Goal: Task Accomplishment & Management: Complete application form

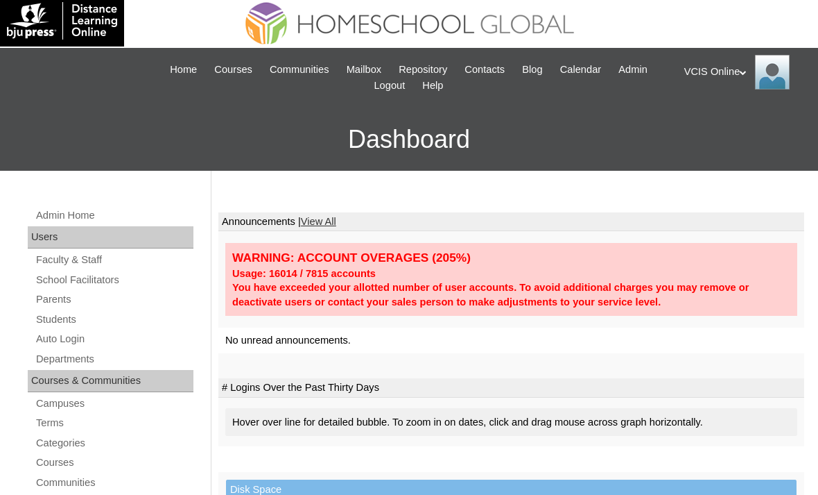
scroll to position [5, 0]
click at [46, 296] on link "Parents" at bounding box center [114, 299] width 159 height 17
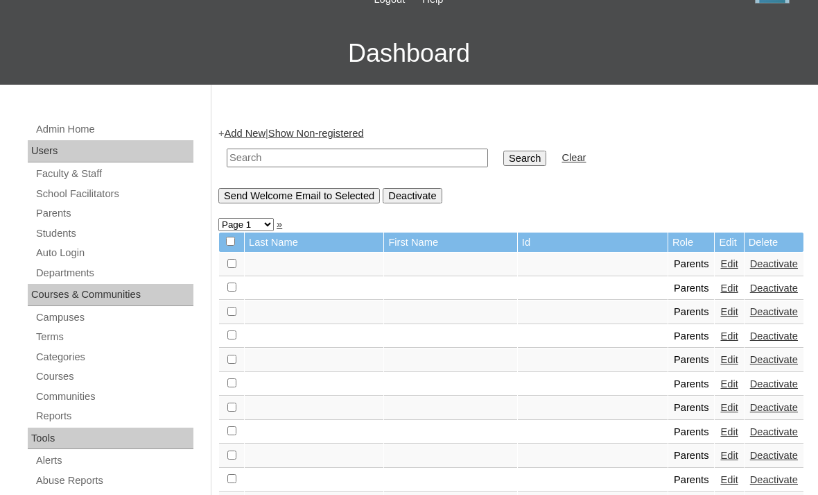
scroll to position [89, 0]
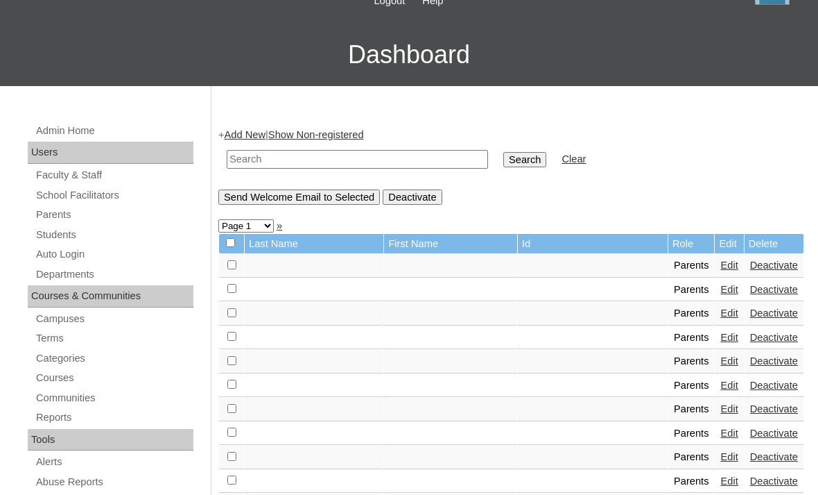
click at [266, 132] on link "Add New" at bounding box center [245, 135] width 41 height 11
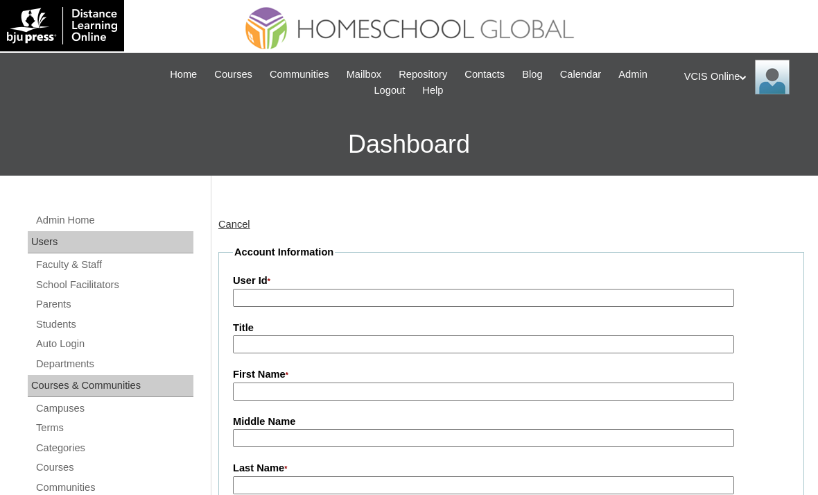
click at [262, 295] on input "User Id *" at bounding box center [483, 298] width 501 height 19
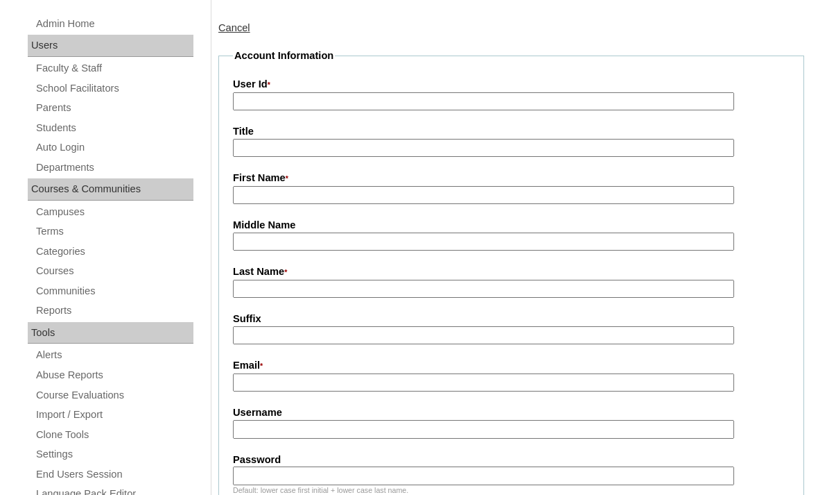
scroll to position [197, 0]
click at [244, 103] on input "User Id *" at bounding box center [483, 101] width 501 height 19
paste input "VCIS009-6B-PA2025"
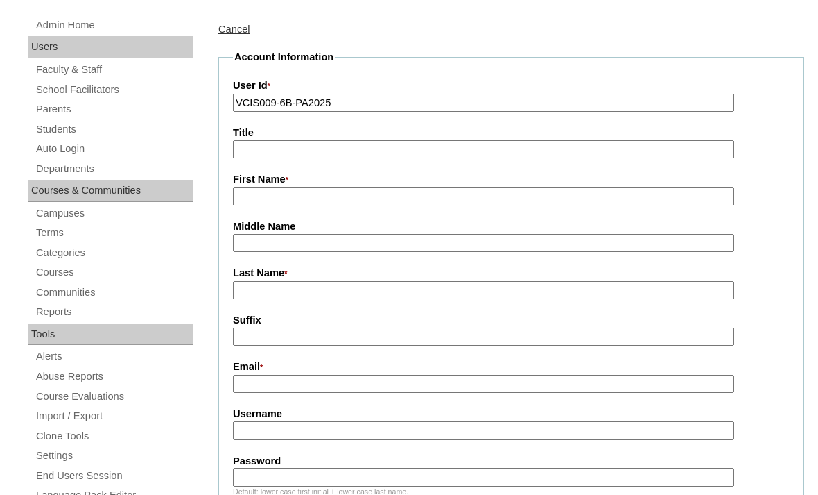
scroll to position [195, 0]
type input "VCIS009-6B-PA2025"
click at [264, 205] on input "First Name *" at bounding box center [483, 196] width 501 height 19
click at [250, 201] on input "First Name *" at bounding box center [483, 196] width 501 height 19
paste input "May Ligaya Galit"
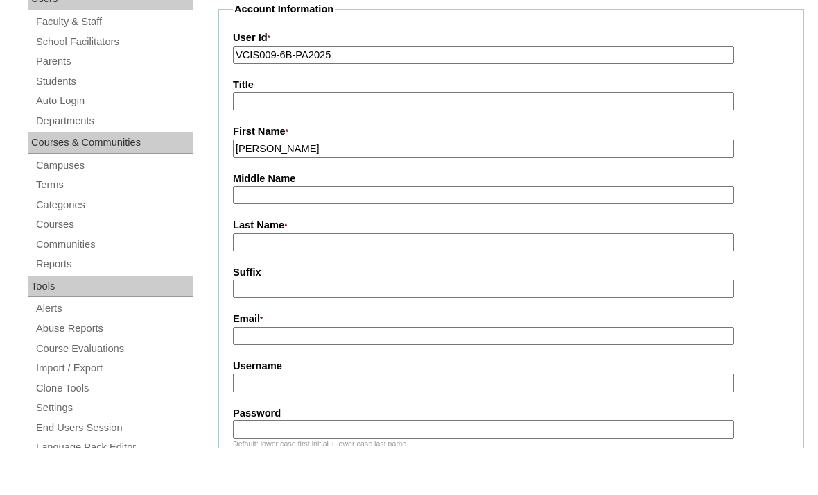
click at [267, 187] on input "May Ligaya Galit" at bounding box center [483, 196] width 501 height 19
type input "May"
click at [248, 234] on input "Middle Name" at bounding box center [483, 243] width 501 height 19
click at [246, 234] on input "Middle Name" at bounding box center [483, 243] width 501 height 19
click at [252, 234] on input "Middle Name" at bounding box center [483, 243] width 501 height 19
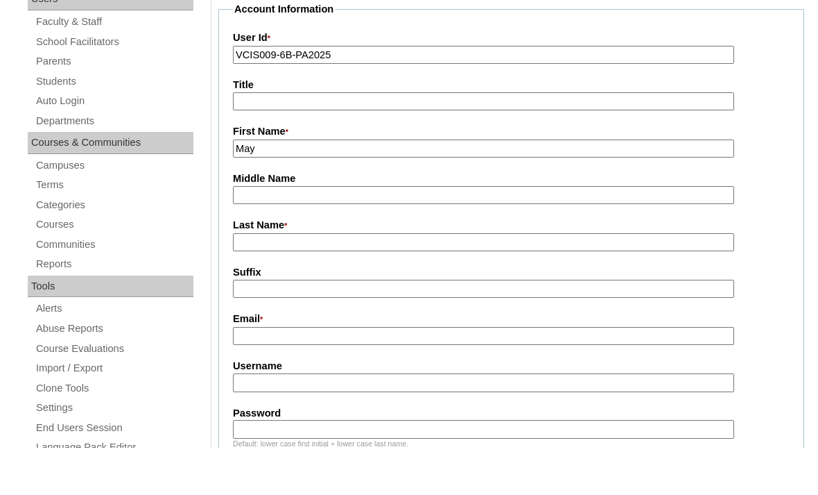
click at [243, 234] on input "Middle Name" at bounding box center [483, 243] width 501 height 19
click at [235, 234] on input "Middle Name" at bounding box center [483, 243] width 501 height 19
click at [244, 234] on input "Middle Name" at bounding box center [483, 243] width 501 height 19
paste input "Ligaya Galit"
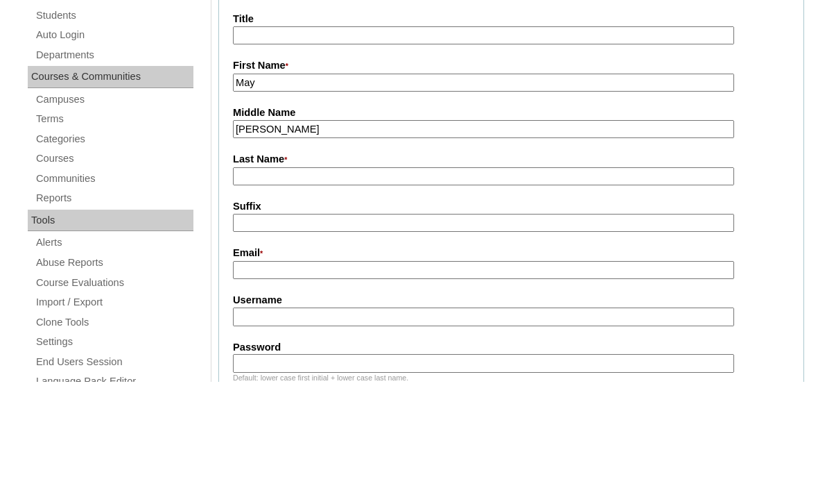
click at [271, 234] on input "Ligaya Galit" at bounding box center [483, 243] width 501 height 19
click at [280, 234] on input "Ligaya Galit" at bounding box center [483, 243] width 501 height 19
click at [303, 234] on input "Ligaya Galit" at bounding box center [483, 243] width 501 height 19
type input "Ligaya"
click at [459, 281] on input "Last Name *" at bounding box center [483, 290] width 501 height 19
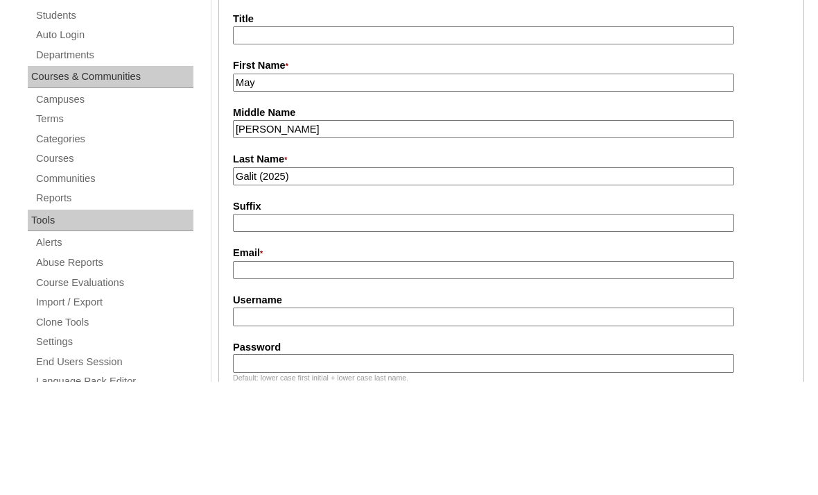
scroll to position [308, 0]
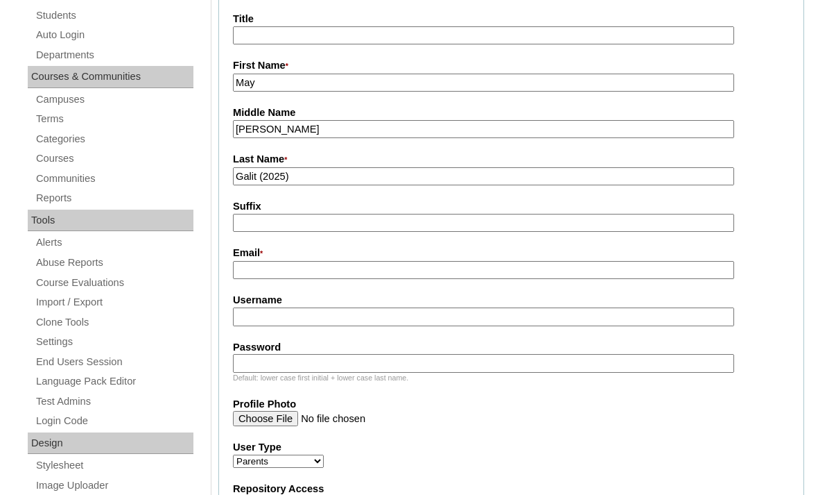
type input "Galit (2025)"
click at [257, 280] on input "Email *" at bounding box center [483, 270] width 501 height 19
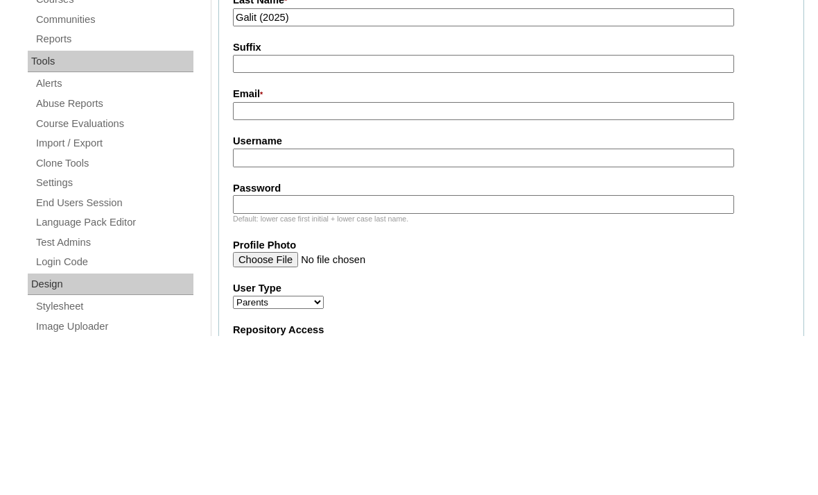
scroll to position [467, 0]
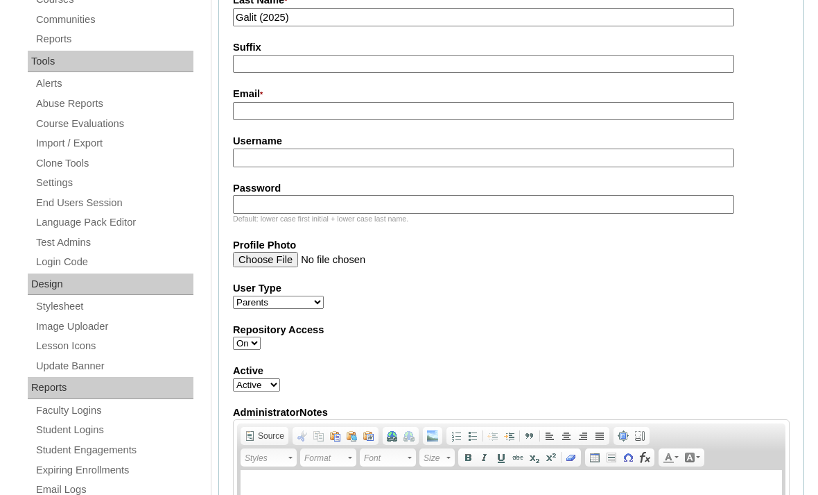
click at [243, 121] on input "Email *" at bounding box center [483, 111] width 501 height 19
paste input "francomayligaya@gmail.com"
type input "francomayligaya@gmail.com"
click at [248, 167] on input "Username" at bounding box center [483, 157] width 501 height 19
click at [249, 167] on input "Username" at bounding box center [483, 157] width 501 height 19
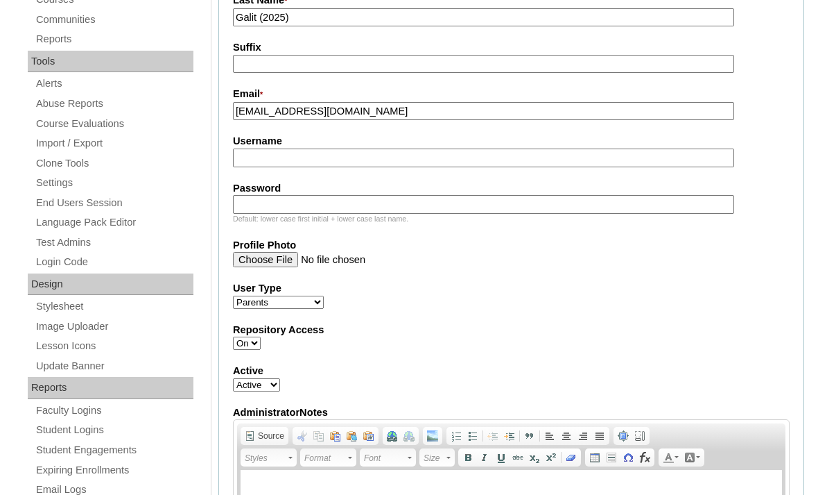
paste input "mfranco2025"
type input "mfranco2025"
click at [257, 214] on input "Password" at bounding box center [483, 204] width 501 height 19
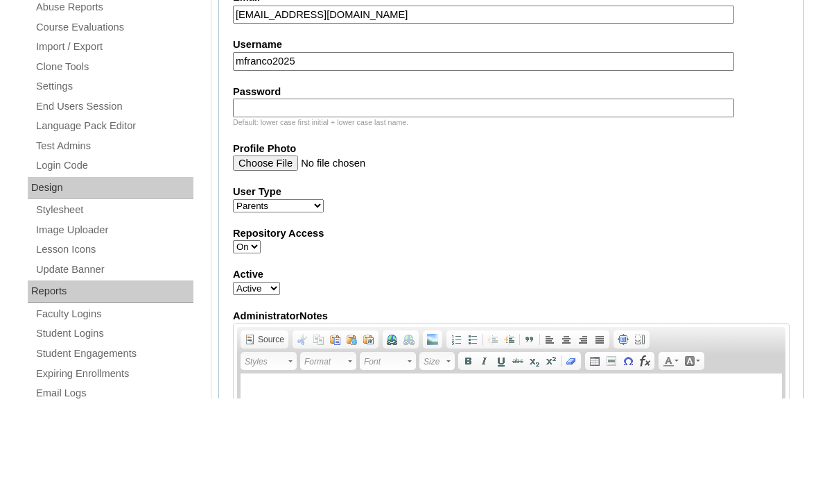
click at [252, 195] on input "Password" at bounding box center [483, 204] width 501 height 19
paste input "kNGasH"
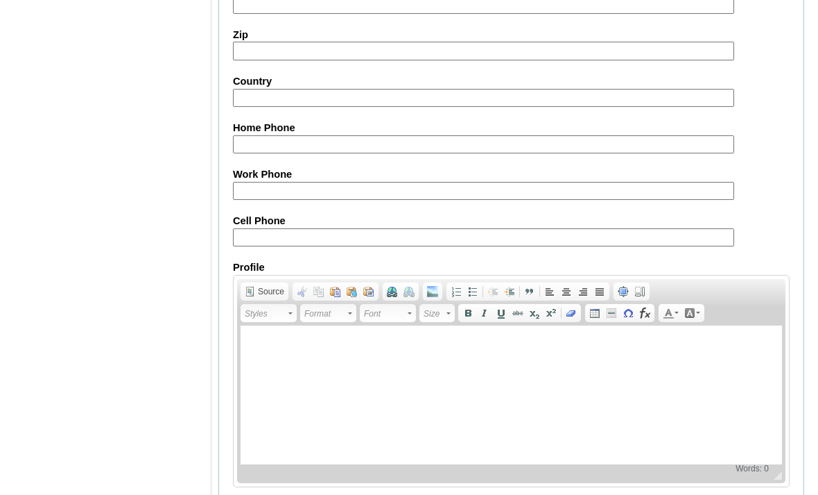
scroll to position [1382, 0]
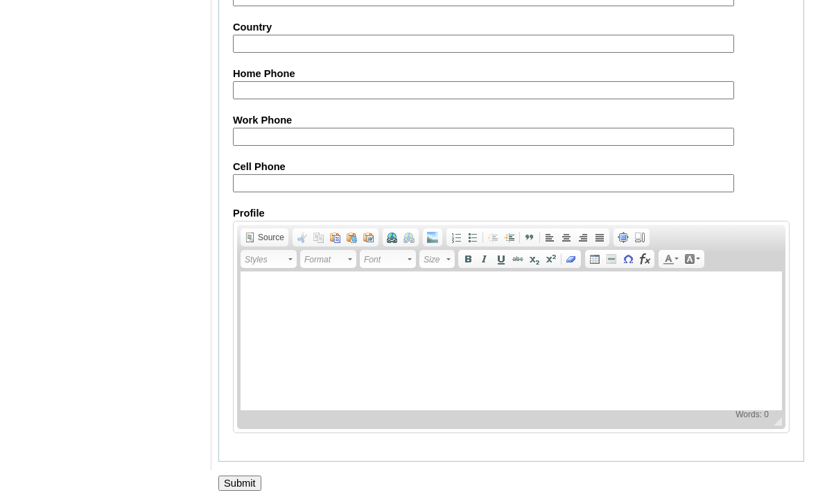
type input "kNGasH"
click at [253, 490] on input "Submit" at bounding box center [239, 482] width 43 height 15
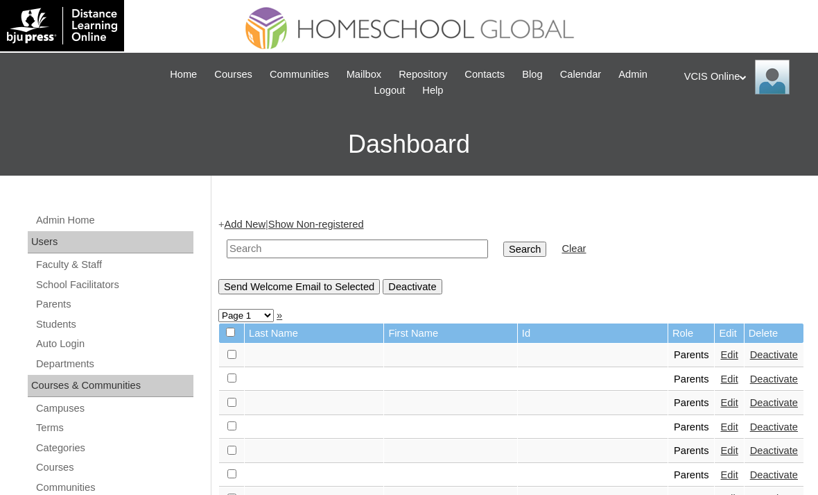
click at [255, 218] on link "Add New" at bounding box center [245, 223] width 41 height 11
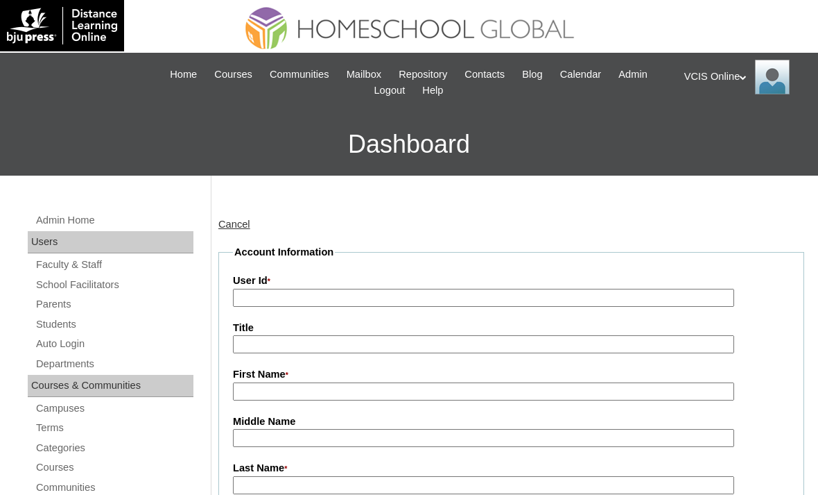
click at [257, 302] on input "User Id *" at bounding box center [483, 298] width 501 height 19
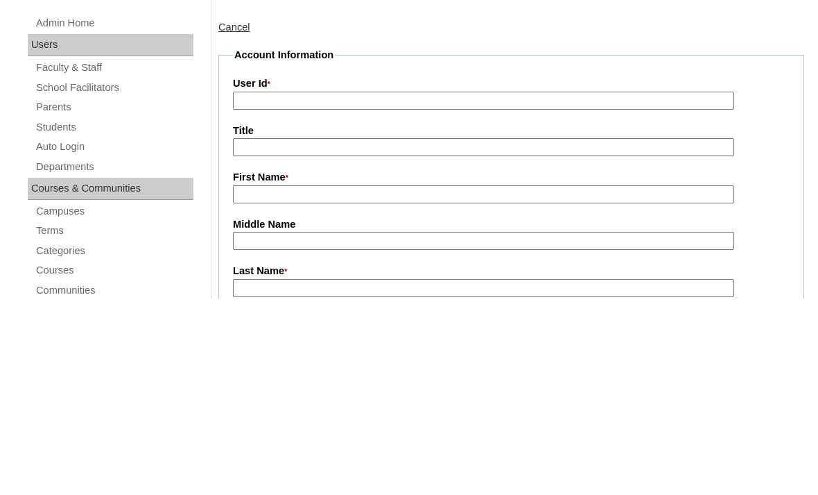
click at [256, 289] on input "User Id *" at bounding box center [483, 298] width 501 height 19
paste input "VCIS0010-6B-PA2025"
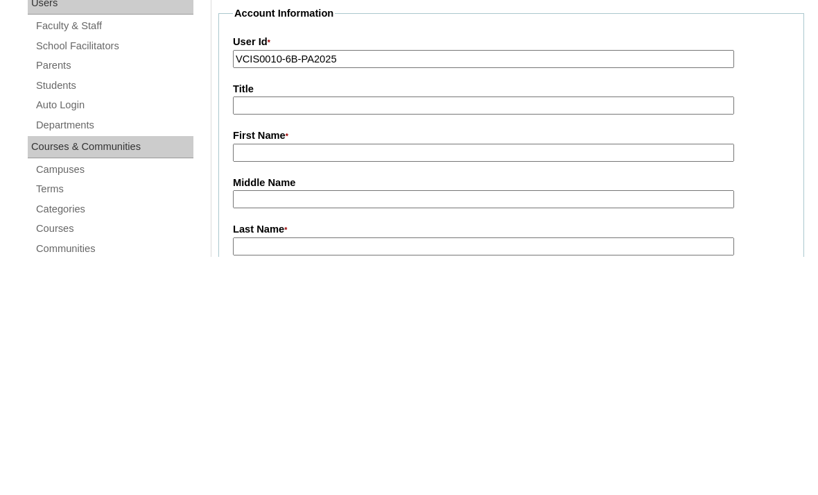
type input "VCIS0010-6B-PA2025"
click at [257, 382] on input "First Name *" at bounding box center [483, 391] width 501 height 19
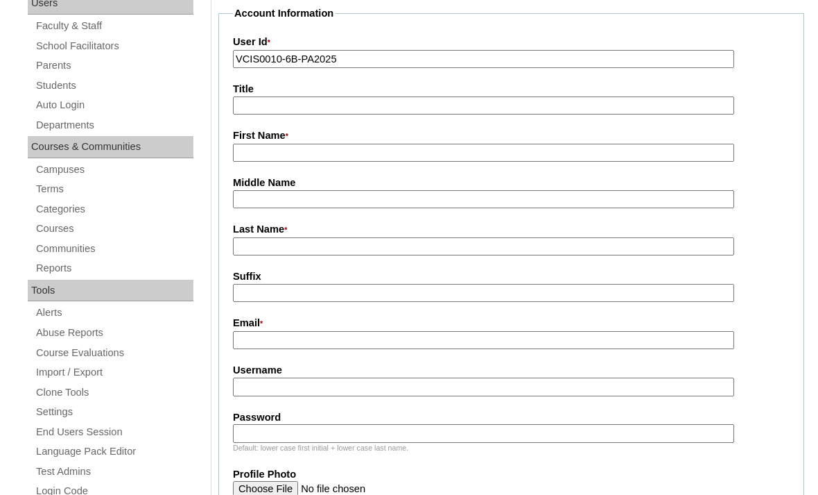
click at [251, 147] on input "First Name *" at bounding box center [483, 153] width 501 height 19
click at [246, 153] on input "First Name *" at bounding box center [483, 153] width 501 height 19
paste input "Armi Keith Munoz"
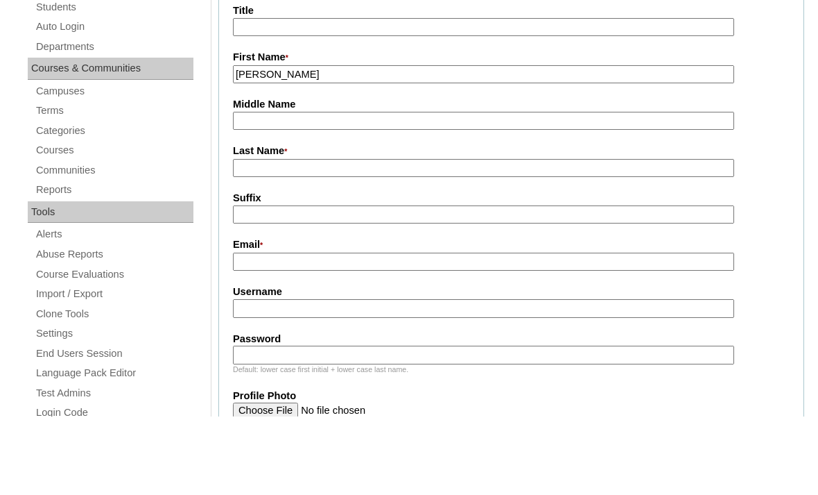
type input "Armi Keith"
click at [248, 237] on input "Last Name *" at bounding box center [483, 246] width 501 height 19
click at [245, 237] on input "Last Name *" at bounding box center [483, 246] width 501 height 19
click at [249, 237] on input "Last Name *" at bounding box center [483, 246] width 501 height 19
paste input "Munoz"
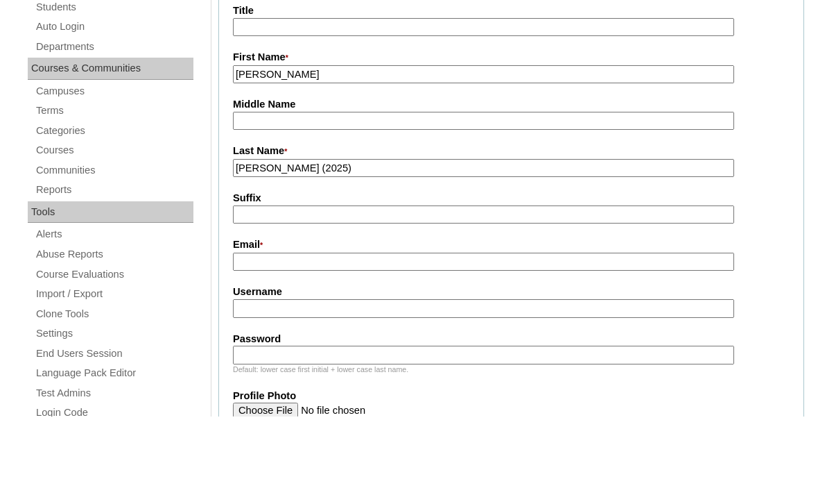
scroll to position [317, 0]
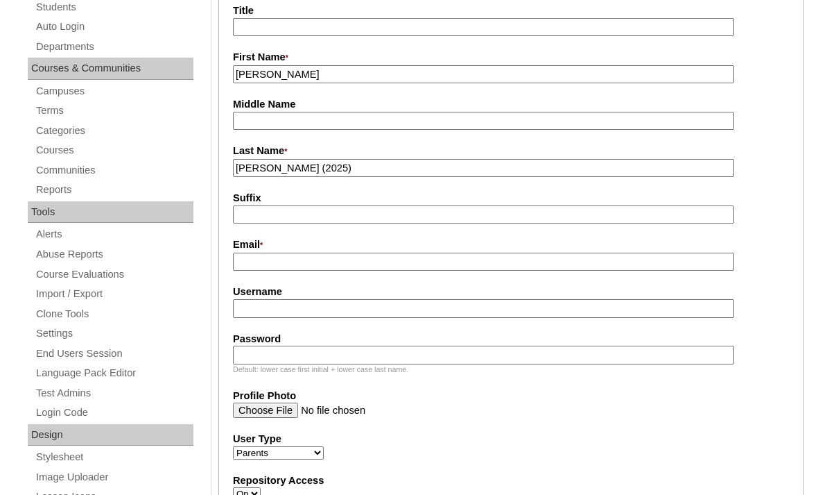
type input "Munoz (2025)"
click at [257, 271] on input "Email *" at bounding box center [483, 261] width 501 height 19
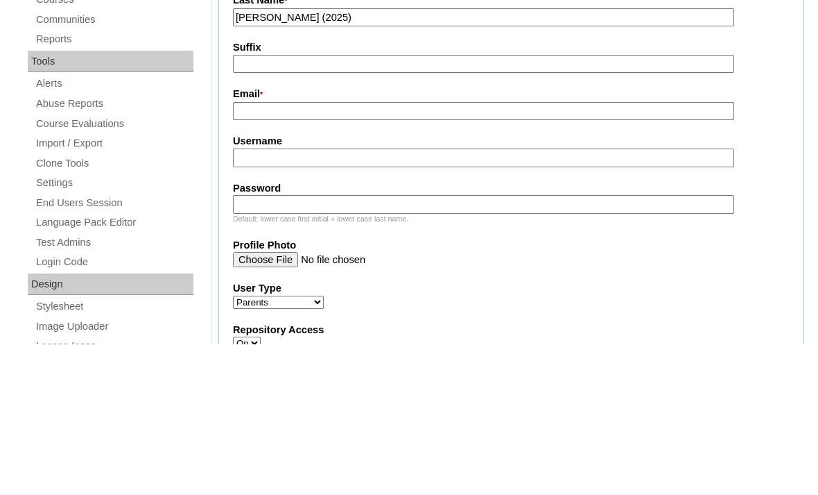
scroll to position [467, 0]
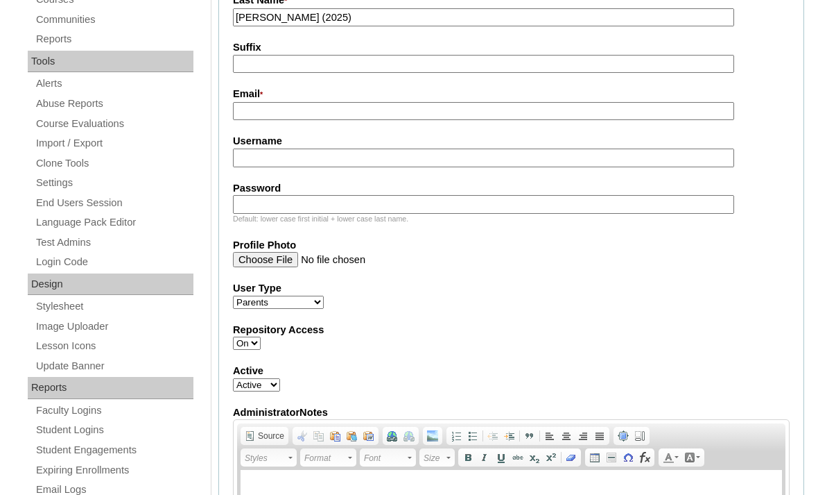
click at [257, 121] on input "Email *" at bounding box center [483, 111] width 501 height 19
paste input "tinchzuniga@gmail.com"
type input "tinchzuniga@gmail.com"
click at [246, 167] on input "Username" at bounding box center [483, 157] width 501 height 19
click at [248, 166] on input "Username" at bounding box center [483, 157] width 501 height 19
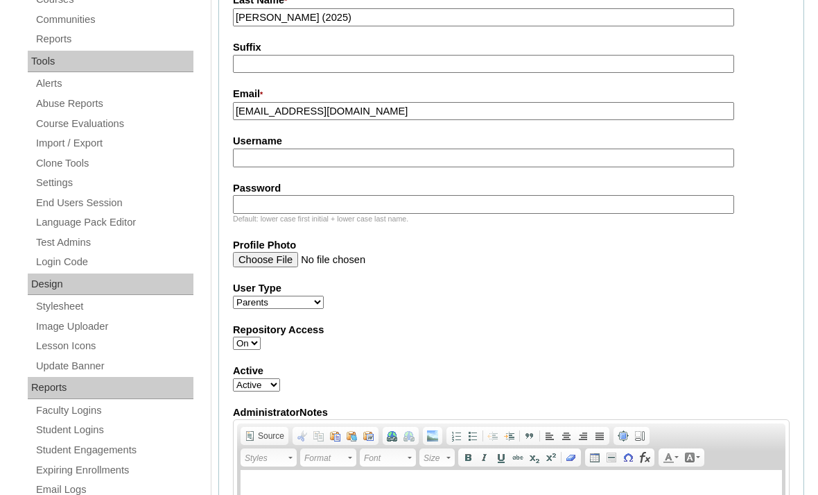
click at [249, 167] on input "Username" at bounding box center [483, 157] width 501 height 19
paste input "mmunoz2025"
type input "mmunoz2025"
click at [257, 214] on input "Password" at bounding box center [483, 204] width 501 height 19
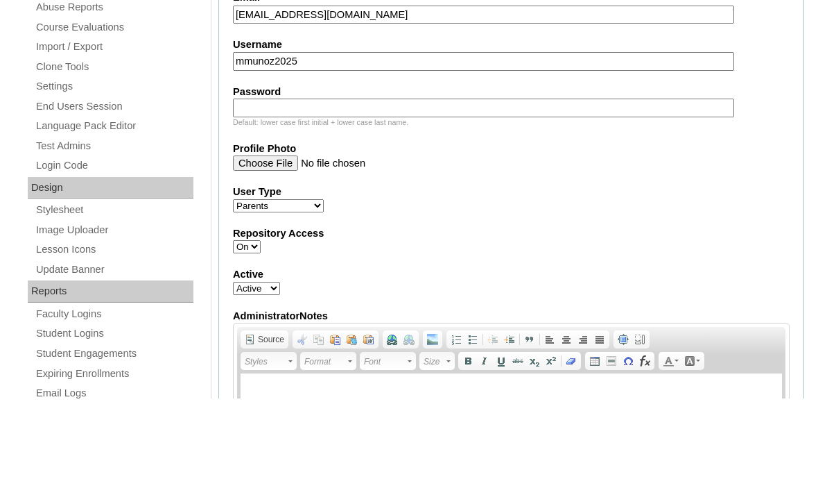
scroll to position [564, 0]
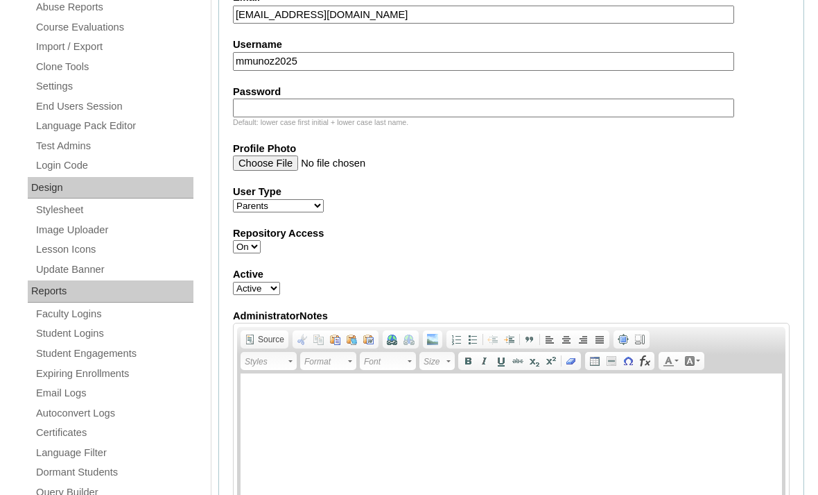
click at [249, 117] on input "Password" at bounding box center [483, 107] width 501 height 19
paste input "nVurup"
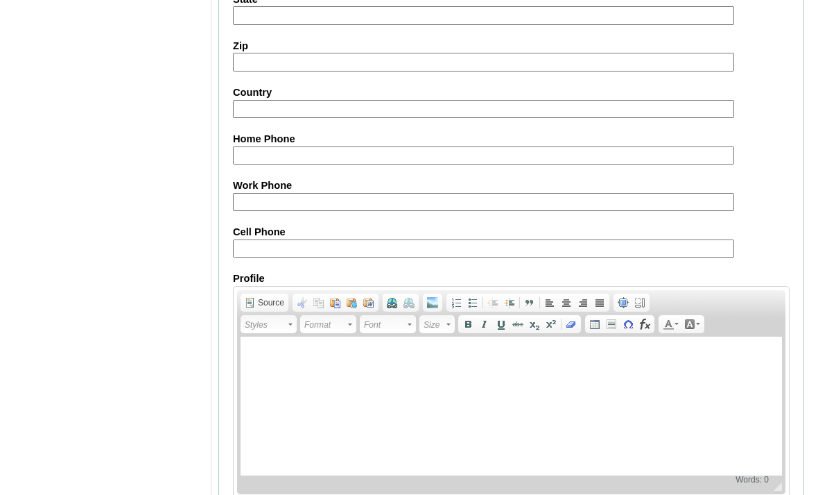
scroll to position [1382, 0]
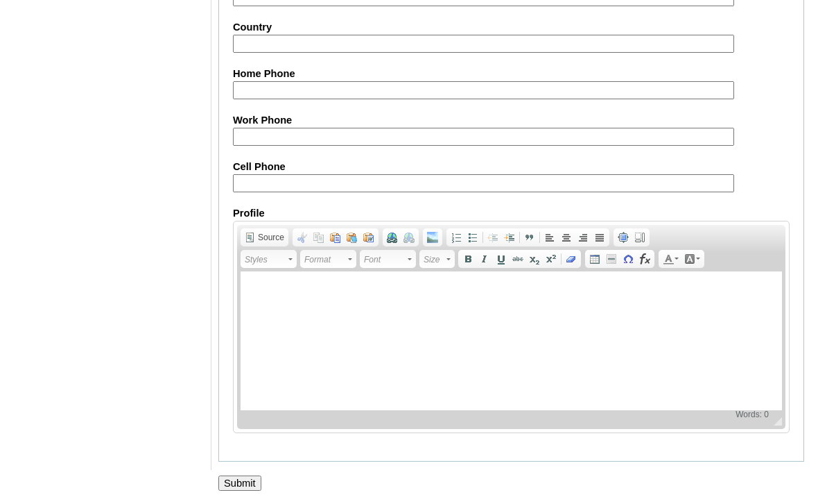
type input "nVurup"
click at [248, 490] on input "Submit" at bounding box center [239, 482] width 43 height 15
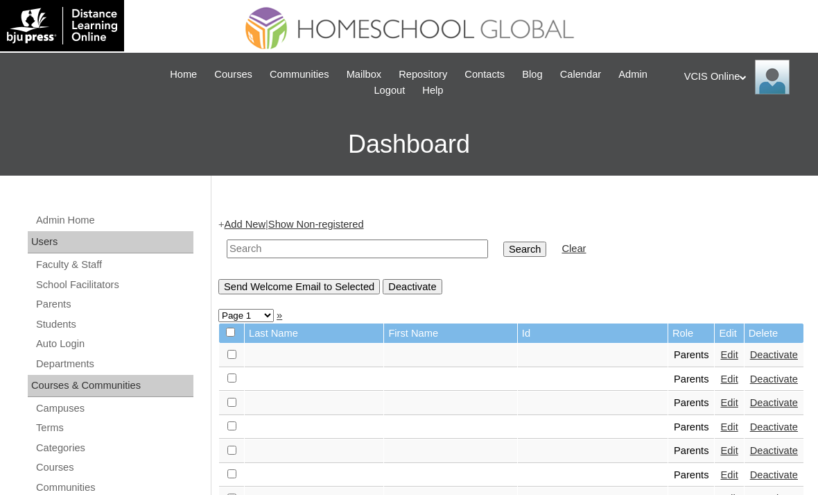
click at [58, 326] on link "Students" at bounding box center [114, 324] width 159 height 17
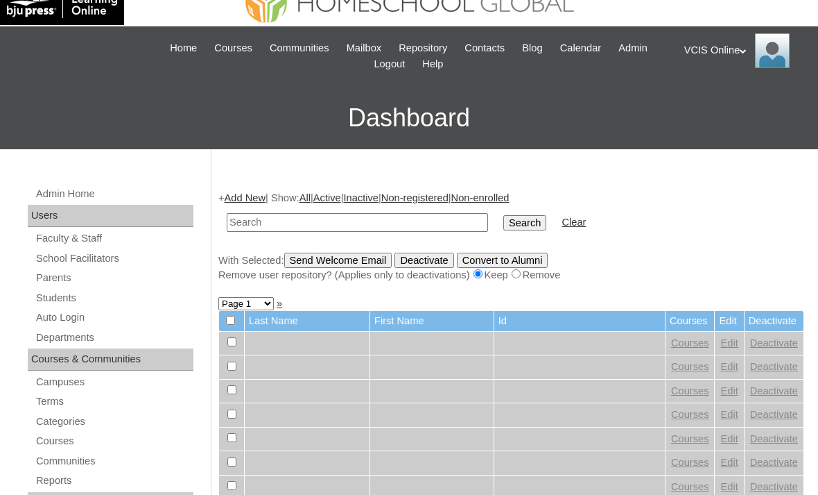
scroll to position [26, 0]
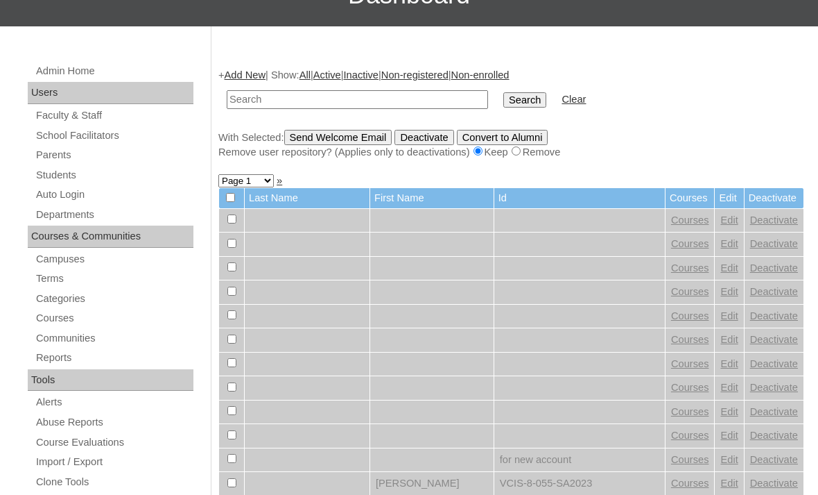
click at [265, 75] on link "Add New" at bounding box center [245, 75] width 41 height 11
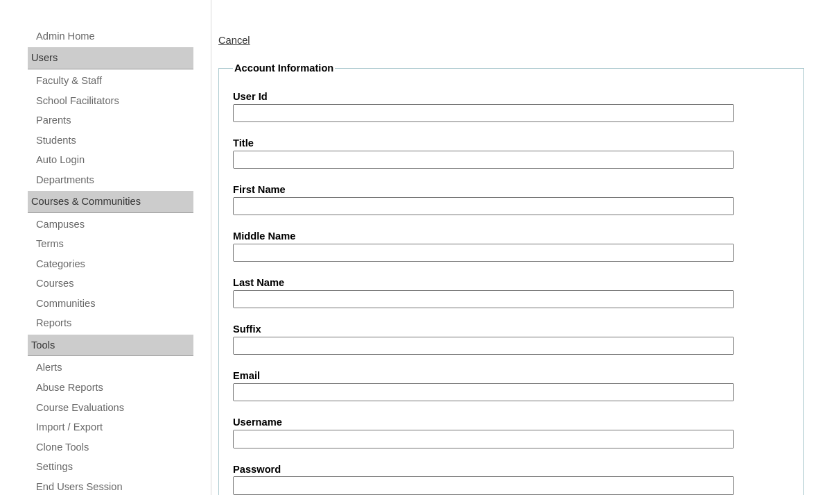
scroll to position [185, 0]
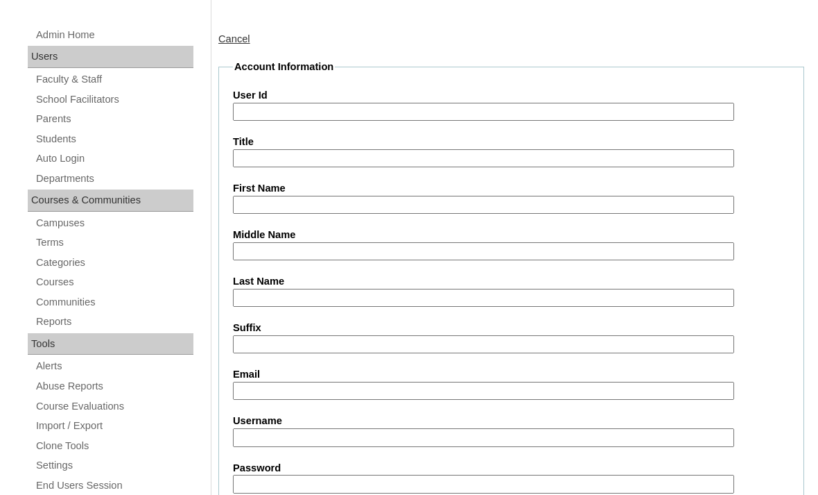
click at [261, 117] on input "User Id" at bounding box center [483, 112] width 501 height 19
click at [253, 108] on input "User Id" at bounding box center [483, 112] width 501 height 19
paste input "VCIS009-6B-SA2025"
type input "VCIS009-6B-SA2025"
click at [264, 214] on input "First Name" at bounding box center [483, 205] width 501 height 19
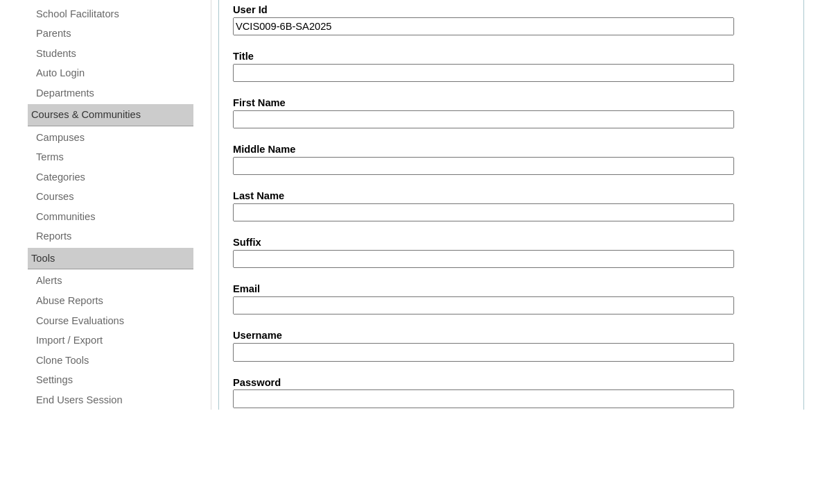
scroll to position [271, 0]
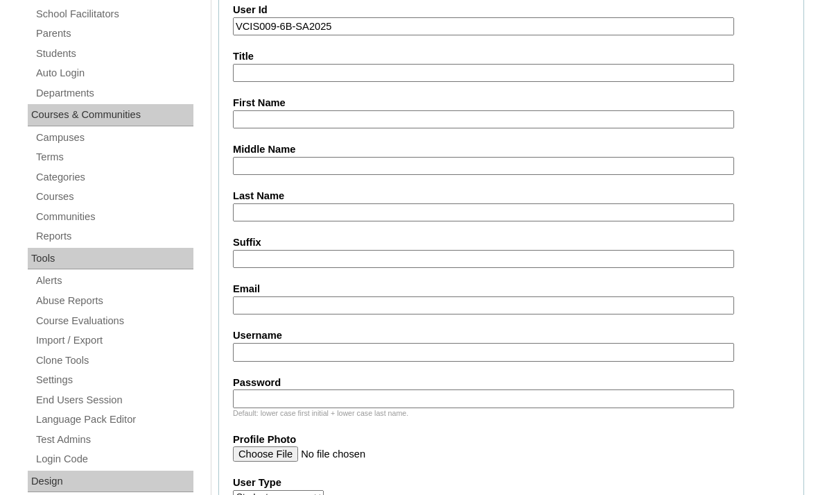
click at [258, 116] on input "First Name" at bounding box center [483, 119] width 501 height 19
paste input "Kaori Alessa Galit Franco"
click at [315, 126] on input "Kaori Alessa Galit Franco" at bounding box center [483, 119] width 501 height 19
type input "Kaori Alessa"
click at [246, 175] on input "Middle Name" at bounding box center [483, 166] width 501 height 19
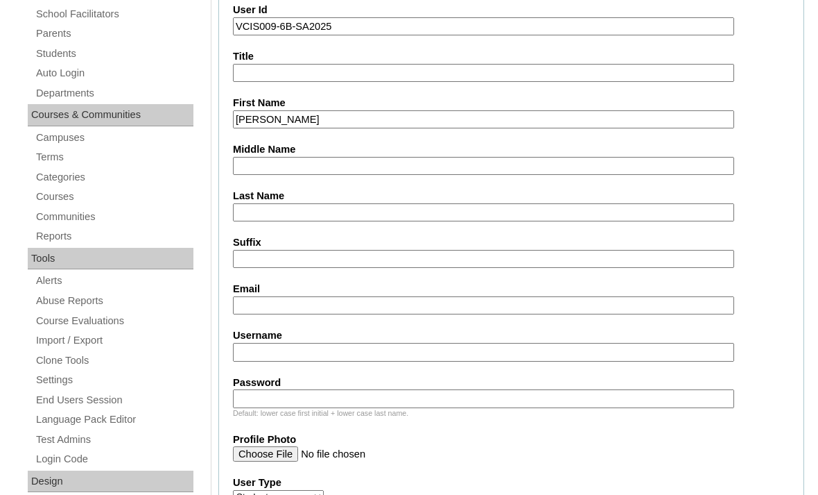
click at [245, 175] on input "Middle Name" at bounding box center [483, 166] width 501 height 19
click at [249, 172] on input "Middle Name" at bounding box center [483, 166] width 501 height 19
click at [255, 175] on input "Middle Name" at bounding box center [483, 166] width 501 height 19
paste input "Galit Franco"
click at [284, 175] on input "Galit Franco" at bounding box center [483, 166] width 501 height 19
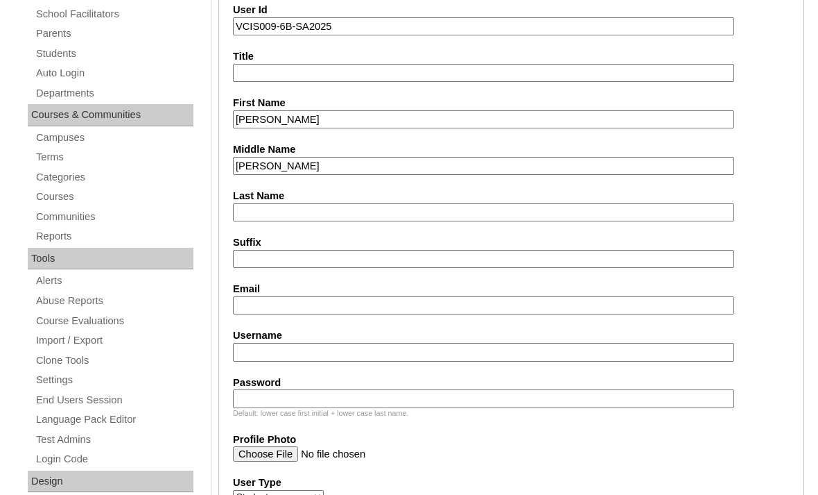
click at [278, 171] on input "Galit Franco" at bounding box center [483, 166] width 501 height 19
type input "Galit"
click at [246, 222] on input "Last Name" at bounding box center [483, 212] width 501 height 19
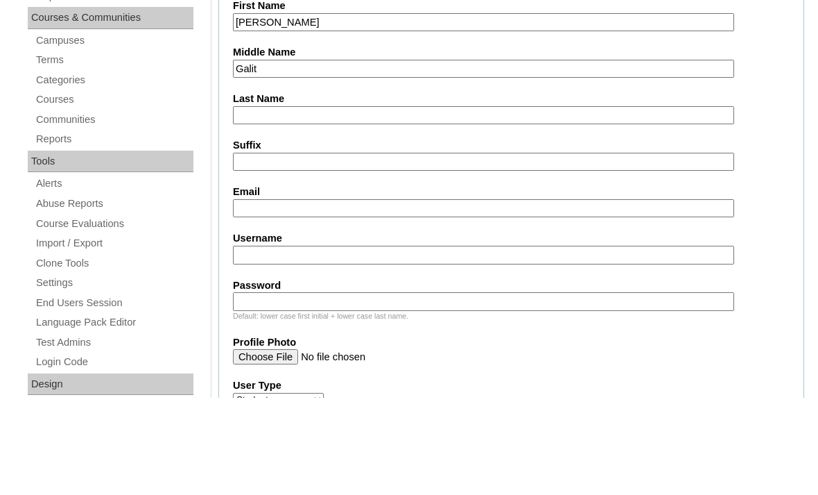
click at [244, 203] on input "Last Name" at bounding box center [483, 212] width 501 height 19
paste input "Franco"
type input "Franco"
click at [248, 296] on input "Email" at bounding box center [483, 305] width 501 height 19
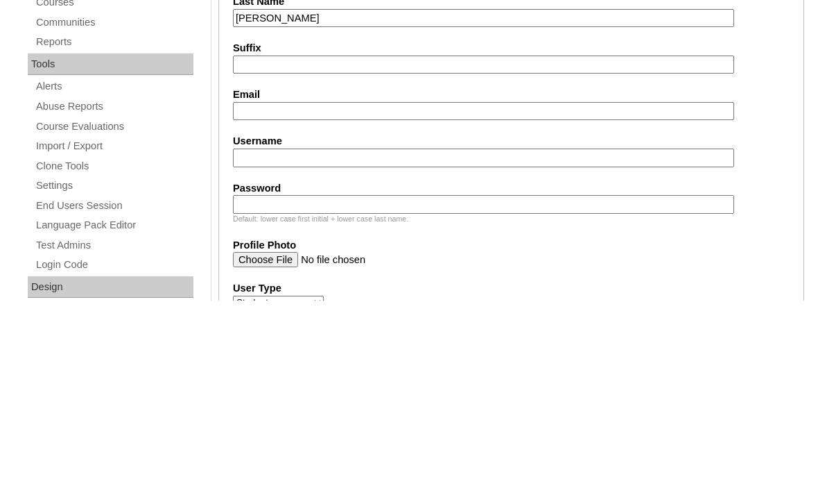
scroll to position [465, 0]
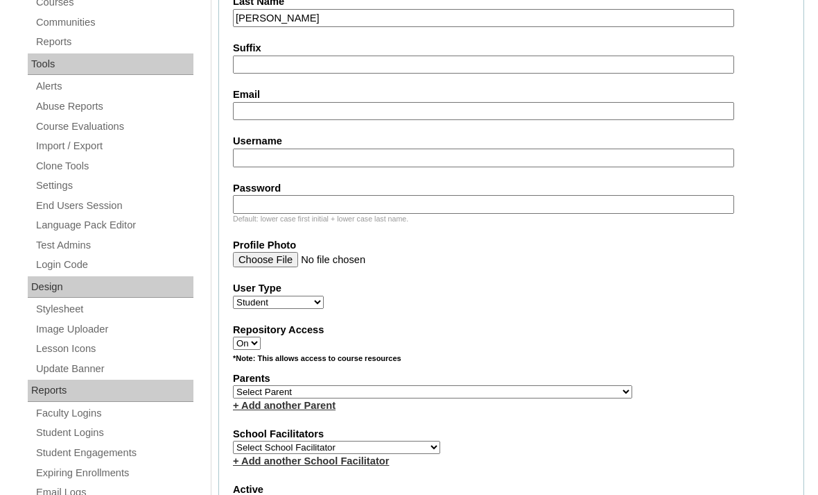
click at [262, 164] on input "Username" at bounding box center [483, 157] width 501 height 19
click at [247, 121] on input "Email" at bounding box center [483, 111] width 501 height 19
click at [250, 119] on input "Email" at bounding box center [483, 111] width 501 height 19
paste input "kafranco.student@vcis.edu.ph"
type input "kafranco.student@vcis.edu.ph"
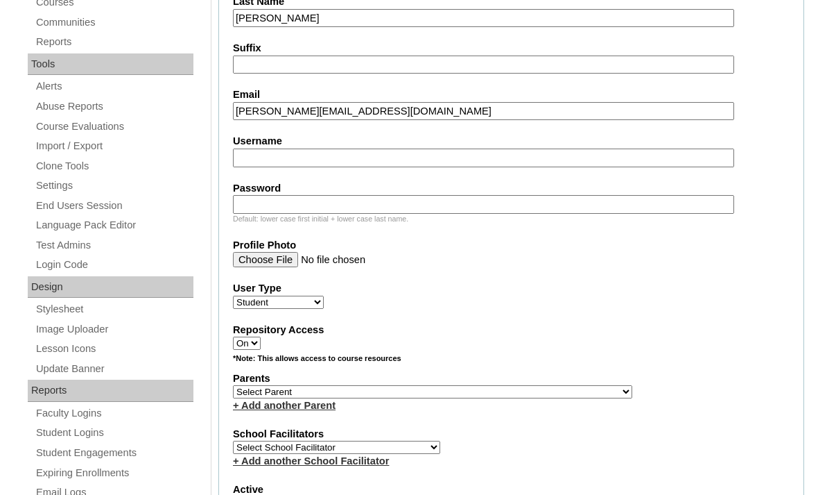
click at [246, 167] on input "Username" at bounding box center [483, 157] width 501 height 19
click at [248, 167] on input "Username" at bounding box center [483, 157] width 501 height 19
paste input "kaori.franco2025"
type input "kaori.franco2025"
click at [243, 214] on input "Password" at bounding box center [483, 204] width 501 height 19
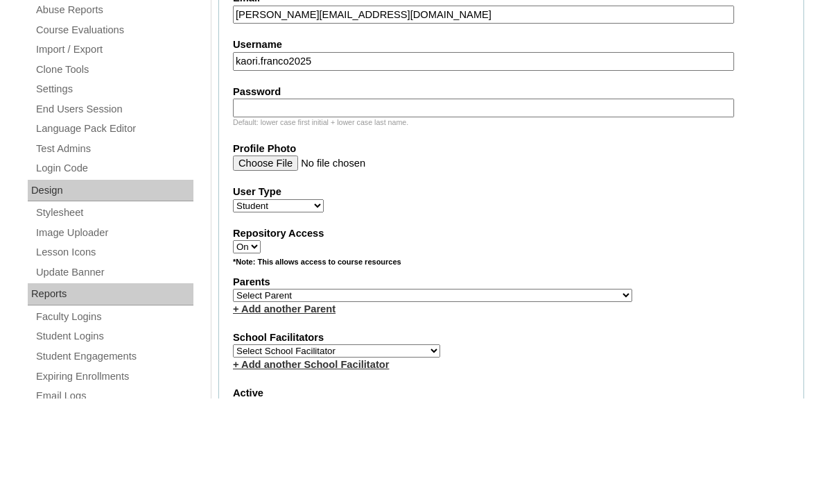
scroll to position [561, 0]
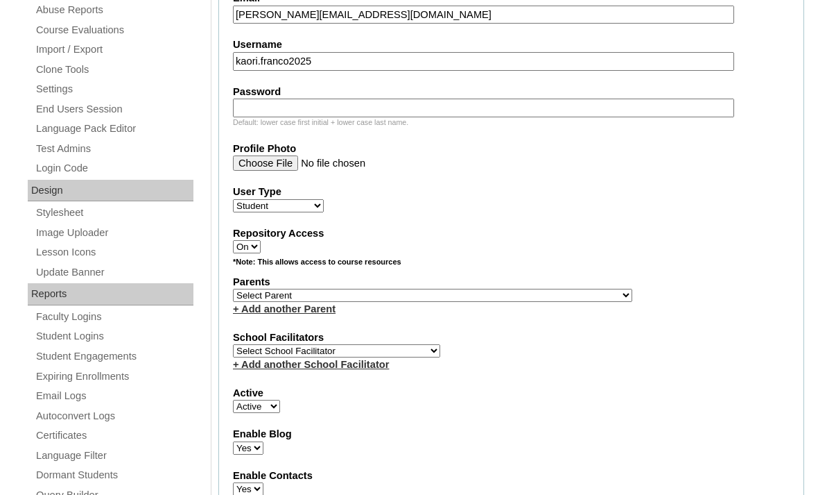
click at [248, 117] on input "Password" at bounding box center [483, 107] width 501 height 19
paste input "FaXpZK"
type input "FaXpZK"
click at [249, 302] on select "Select Parent , , , , , , , , , , , , , , , , , , , , , , , , , , , , , , , , ,…" at bounding box center [433, 295] width 400 height 13
select select "43104"
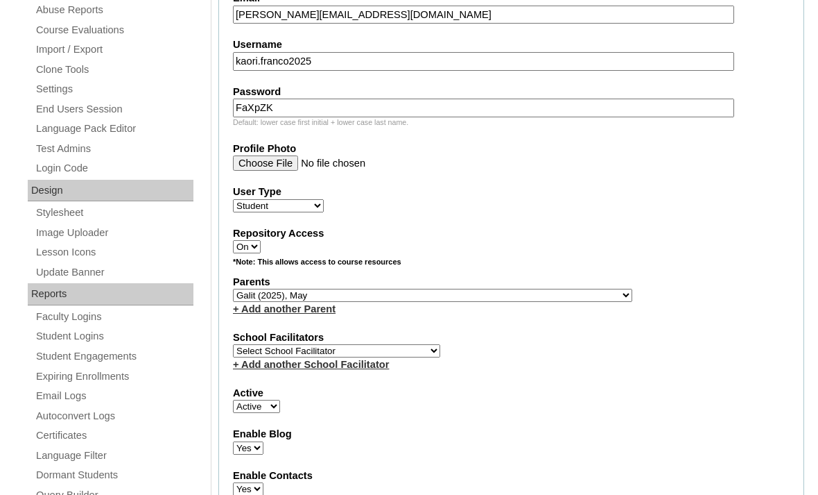
click at [263, 370] on link "+ Add another School Facilitator" at bounding box center [311, 364] width 156 height 11
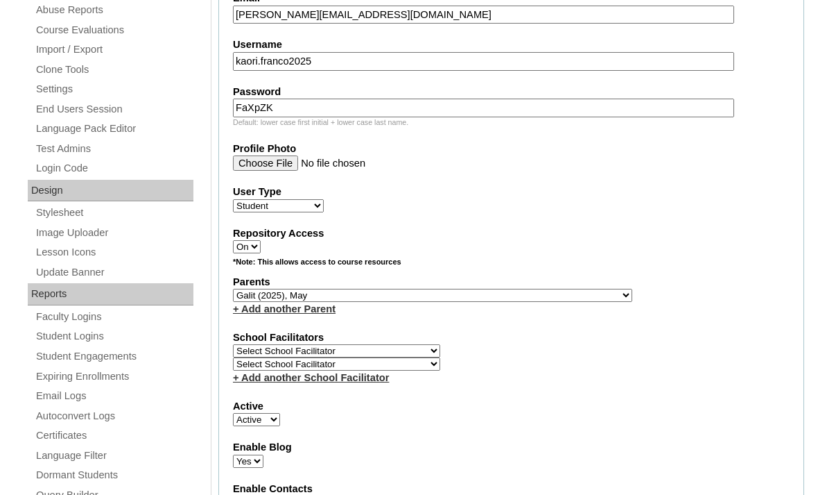
click at [257, 370] on select "Select School Facilitator Norman Añain Ruffa Abadijas Mary Abella Gloryfe Abion…" at bounding box center [336, 363] width 207 height 13
click at [276, 370] on select "Select School Facilitator Norman Añain Ruffa Abadijas Mary Abella Gloryfe Abion…" at bounding box center [336, 363] width 207 height 13
select select "36085"
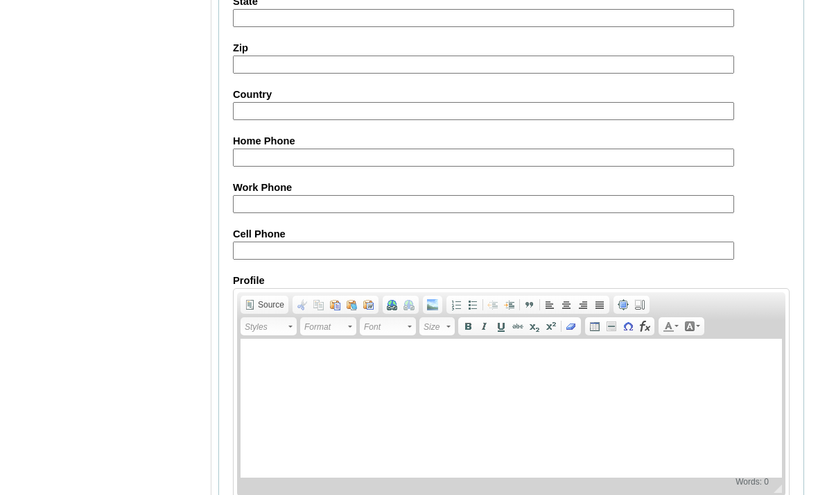
scroll to position [1636, 0]
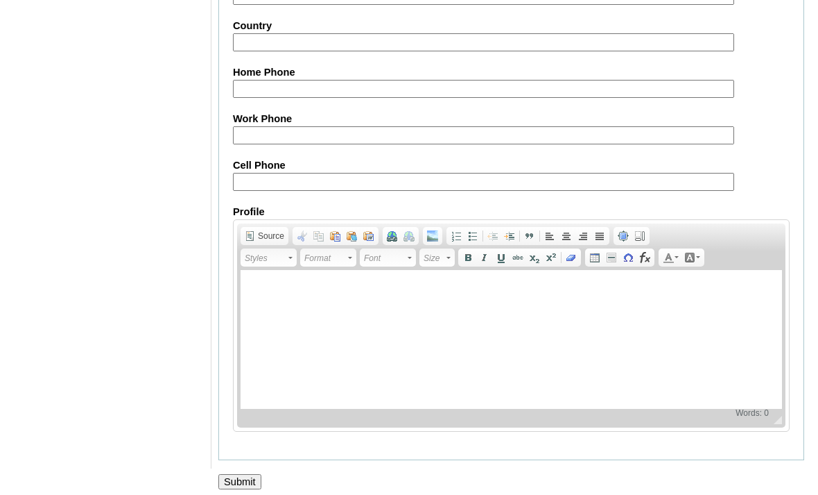
click at [238, 489] on input "Submit" at bounding box center [239, 481] width 43 height 15
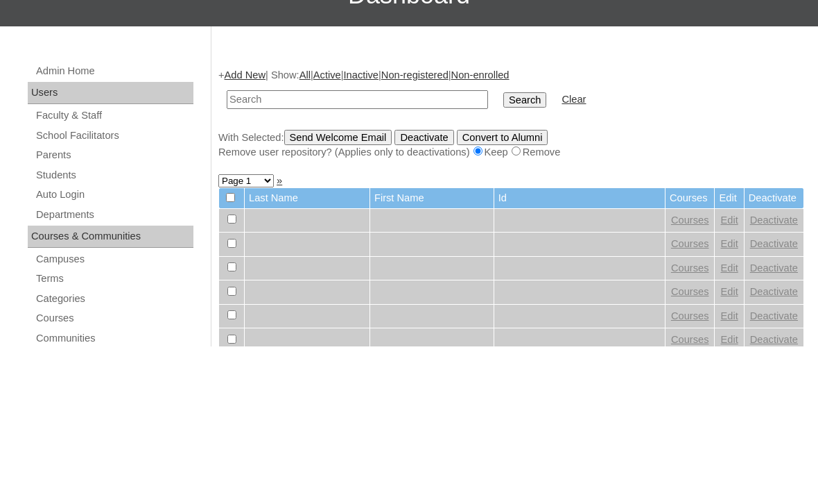
scroll to position [148, 0]
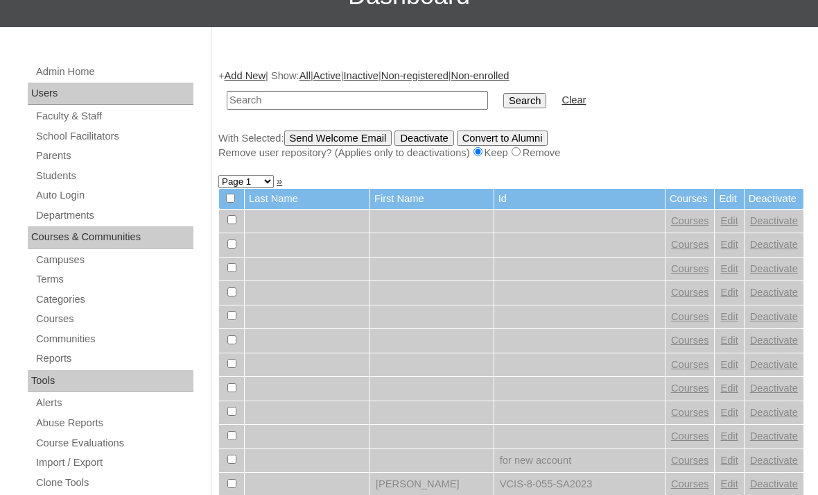
click at [252, 78] on link "Add New" at bounding box center [245, 75] width 41 height 11
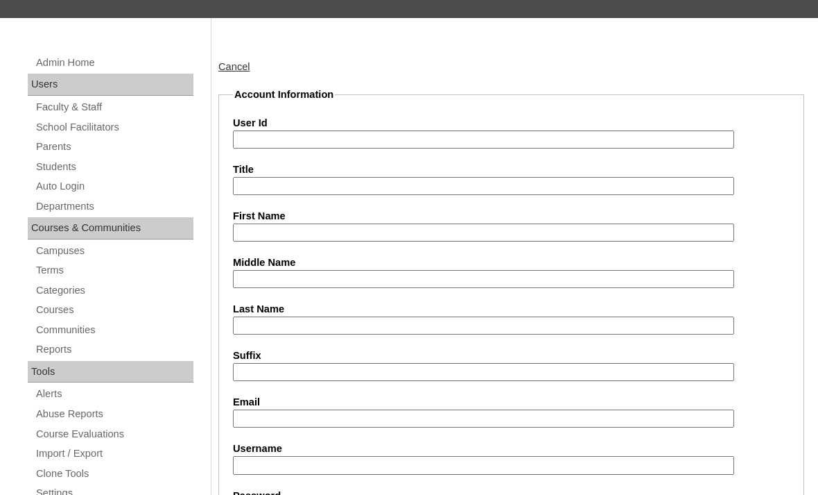
scroll to position [157, 0]
click at [264, 137] on input "User Id" at bounding box center [483, 139] width 501 height 19
click at [247, 137] on input "User Id" at bounding box center [483, 139] width 501 height 19
paste input "VCIS0010-6B-SA2025"
type input "VCIS0010-6B-SA2025"
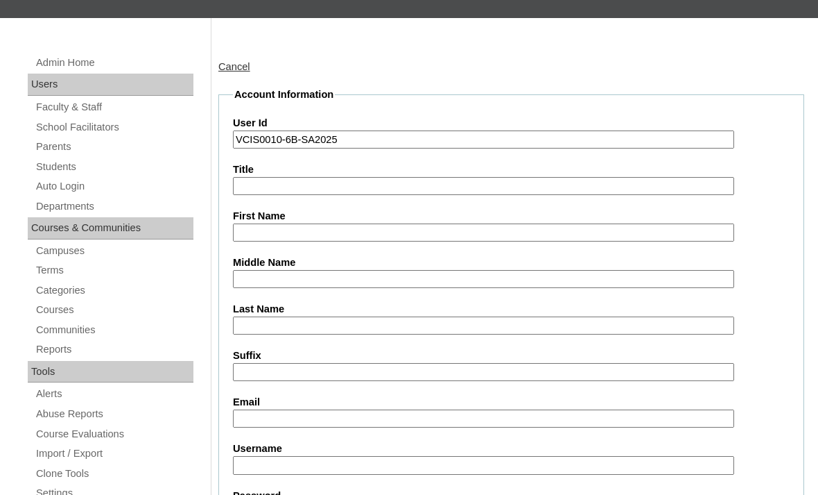
click at [257, 191] on input "Title" at bounding box center [483, 186] width 501 height 19
click at [255, 242] on input "First Name" at bounding box center [483, 232] width 501 height 19
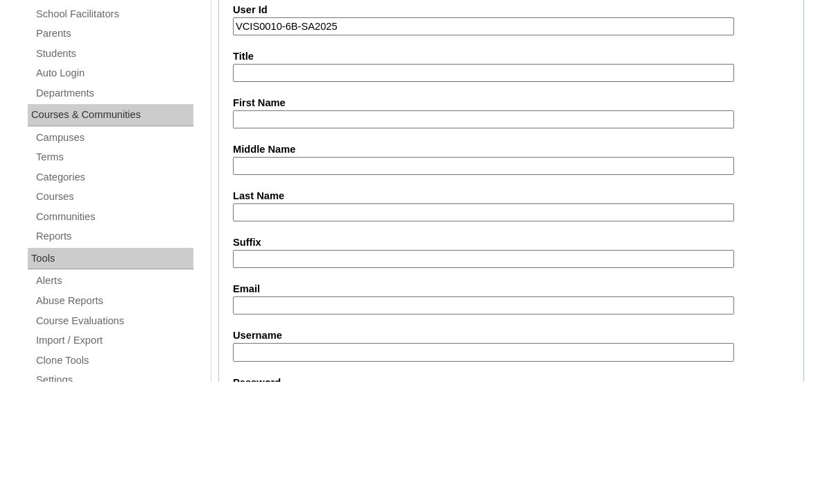
click at [249, 223] on input "First Name" at bounding box center [483, 232] width 501 height 19
paste input "Albert Robin Munoz Zuniga"
click at [322, 223] on input "Albert Robin Munoz Zuniga" at bounding box center [483, 232] width 501 height 19
click at [320, 223] on input "Albert Robin Munoz Zuniga" at bounding box center [483, 232] width 501 height 19
type input "Albert Robin"
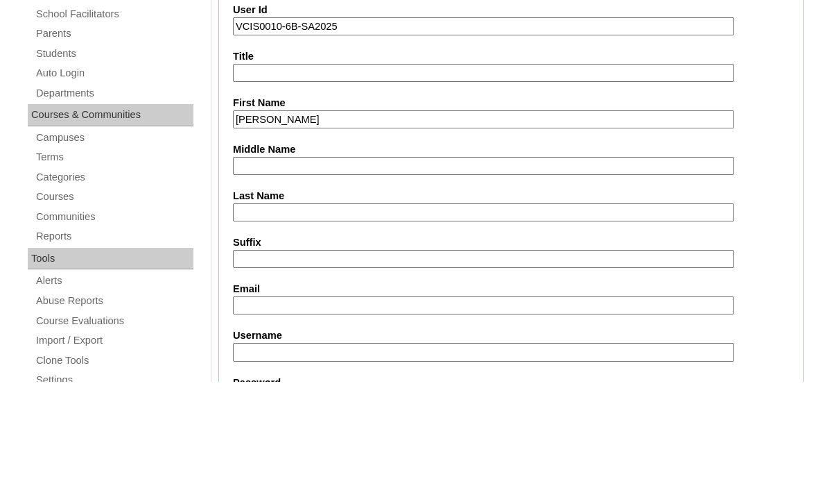
click at [244, 270] on input "Middle Name" at bounding box center [483, 279] width 501 height 19
click at [246, 270] on input "Middle Name" at bounding box center [483, 279] width 501 height 19
click at [244, 270] on input "Middle Name" at bounding box center [483, 279] width 501 height 19
paste input "Munoz Zuniga"
click at [291, 270] on input "Munoz Zuniga" at bounding box center [483, 279] width 501 height 19
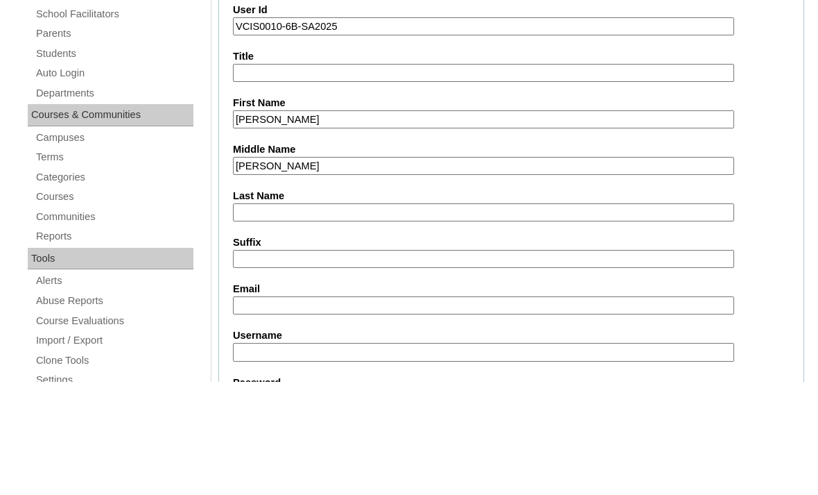
click at [289, 270] on input "Munoz Zuniga" at bounding box center [483, 279] width 501 height 19
type input "Munoz"
click at [258, 316] on input "Last Name" at bounding box center [483, 325] width 501 height 19
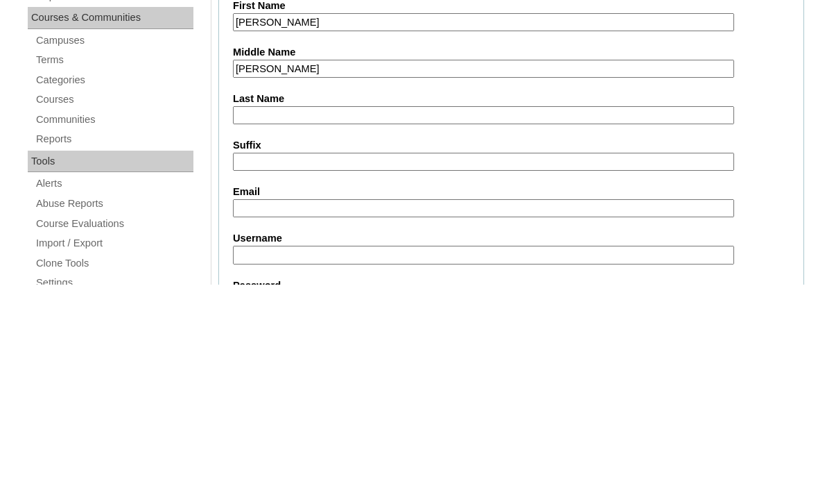
click at [237, 316] on input "Last Name" at bounding box center [483, 325] width 501 height 19
paste input "Zuniga"
type input "Zuniga"
click at [252, 409] on input "Email" at bounding box center [483, 418] width 501 height 19
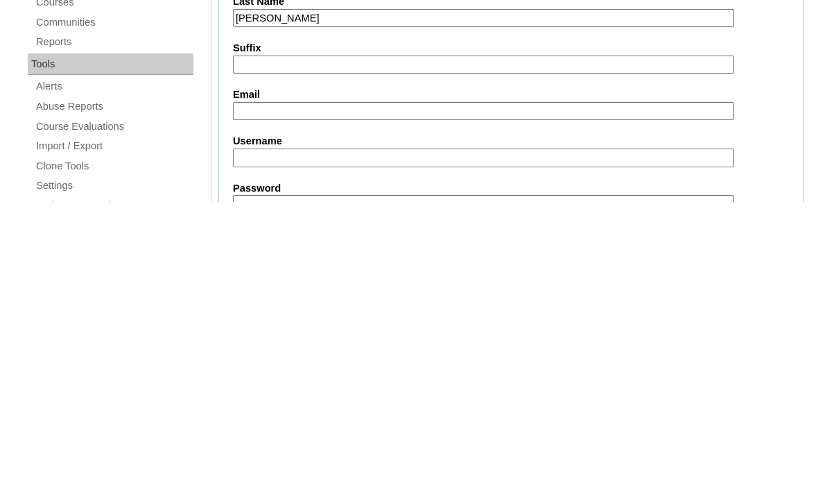
scroll to position [465, 0]
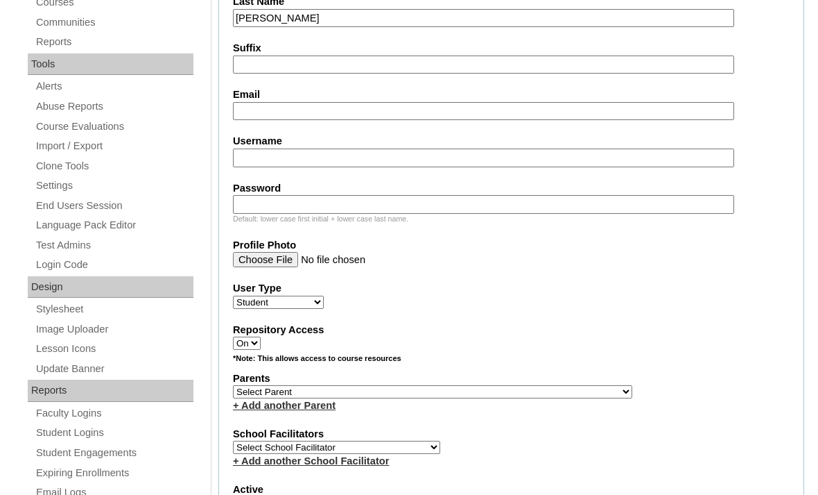
click at [247, 120] on input "Email" at bounding box center [483, 111] width 501 height 19
paste input "arzuniga.student@vcis.edu.ph"
type input "arzuniga.student@vcis.edu.ph"
click at [250, 167] on input "Username" at bounding box center [483, 157] width 501 height 19
click at [250, 164] on input "Username" at bounding box center [483, 157] width 501 height 19
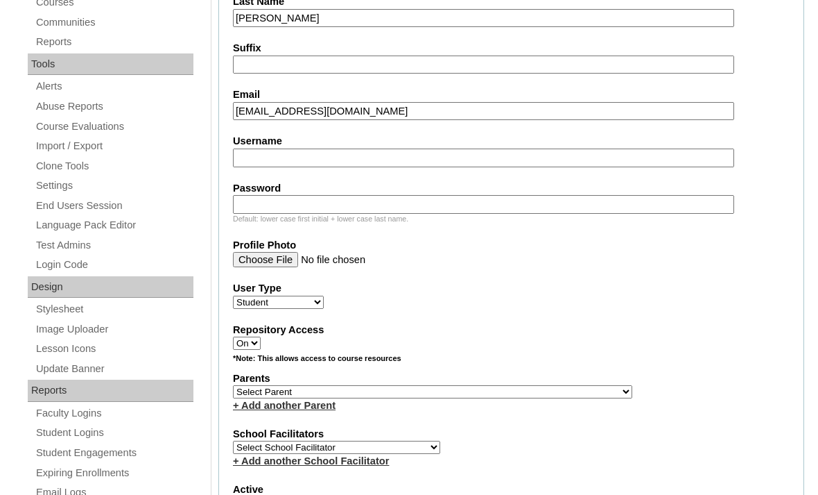
paste input "albert.zuniga2025"
type input "albert.zuniga2025"
click at [255, 214] on input "Password" at bounding box center [483, 204] width 501 height 19
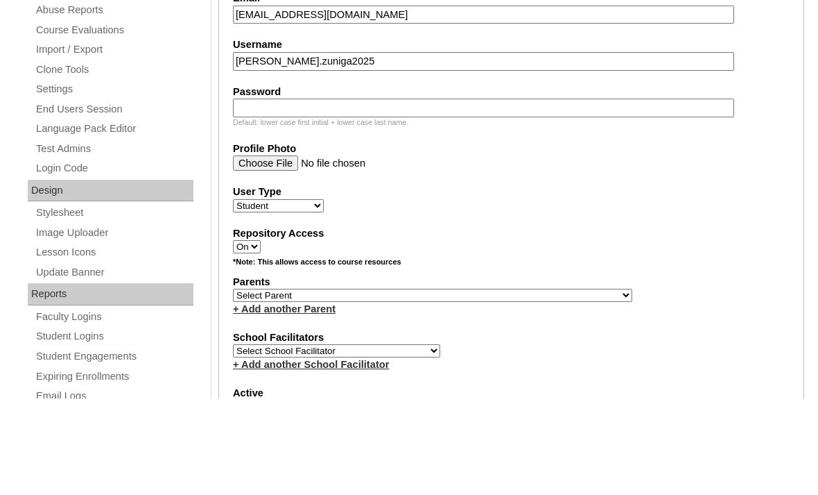
scroll to position [561, 0]
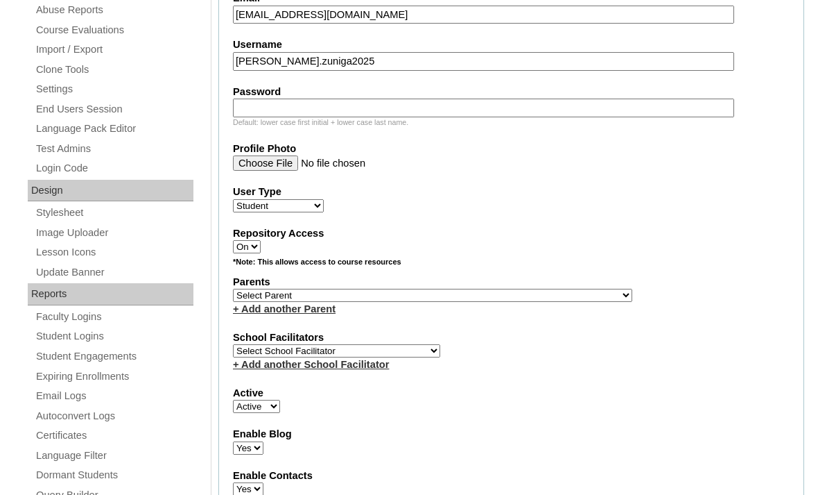
click at [250, 117] on input "Password" at bounding box center [483, 107] width 501 height 19
paste input "eLXvZL"
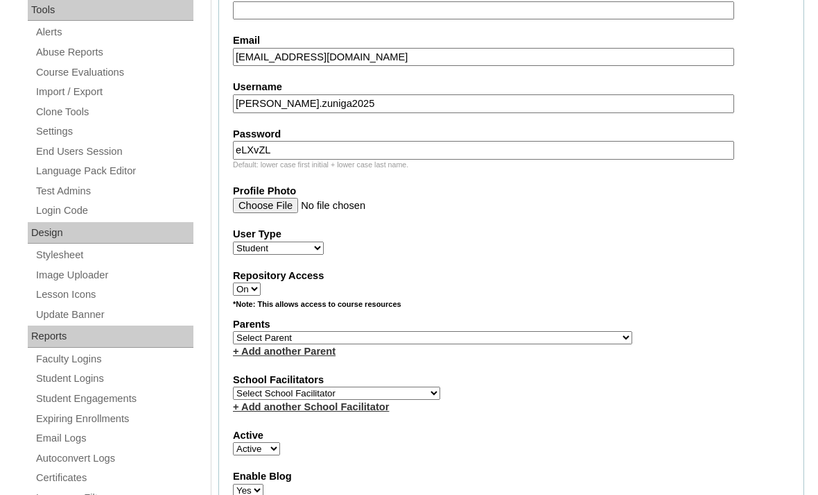
scroll to position [520, 0]
type input "eLXvZL"
click at [422, 343] on select "Select Parent , , , , , , , , , , , , , , , , , , , , , , , , , , , , , , , , ,…" at bounding box center [433, 336] width 400 height 13
select select "43105"
click at [262, 399] on select "Select School Facilitator Norman Añain Ruffa Abadijas Mary Abella Gloryfe Abion…" at bounding box center [336, 392] width 207 height 13
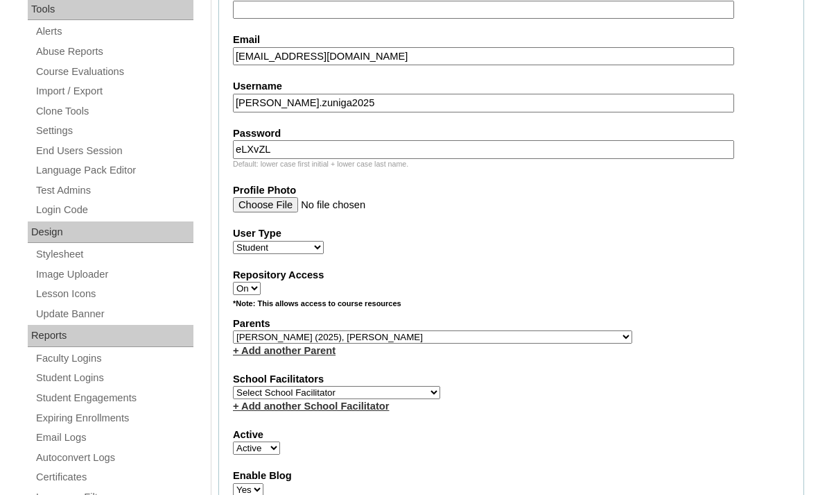
select select "36085"
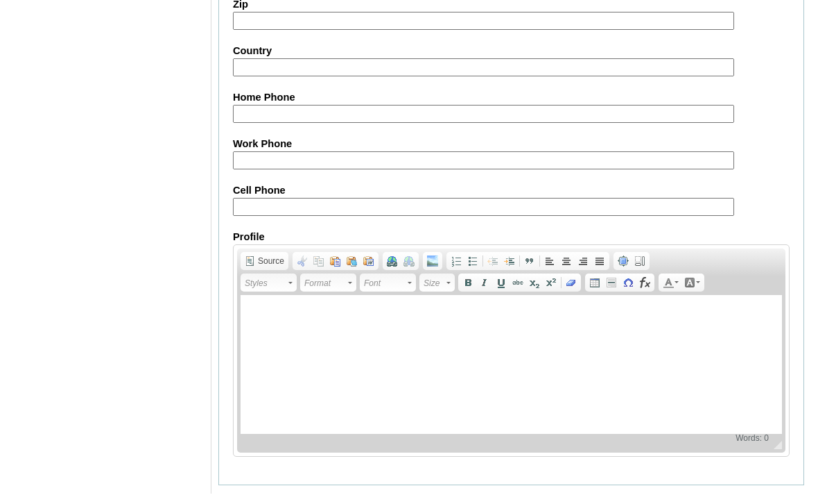
scroll to position [1622, 0]
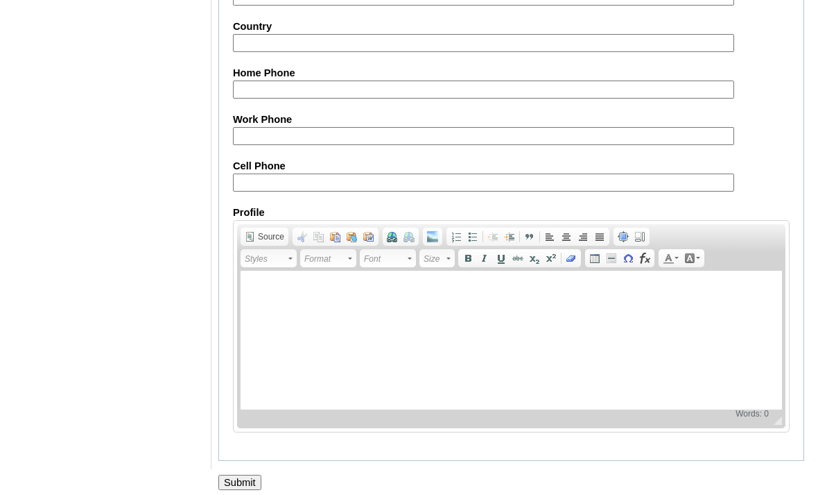
click at [256, 490] on input "Submit" at bounding box center [239, 481] width 43 height 15
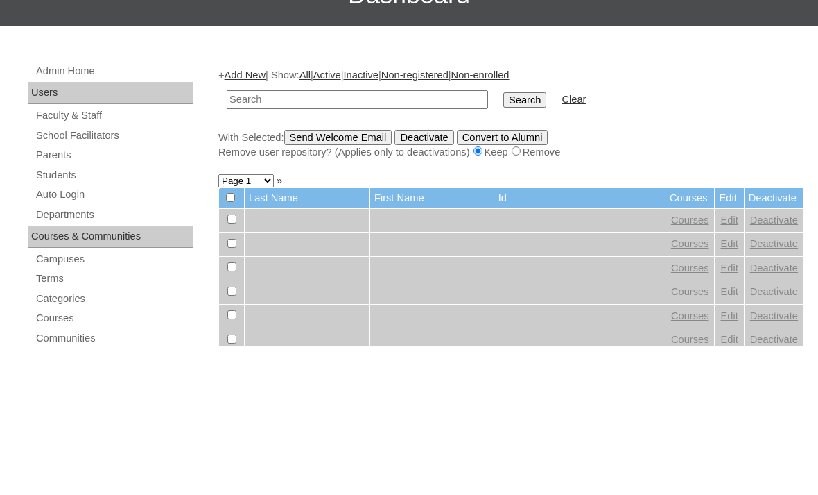
click at [354, 239] on input "text" at bounding box center [357, 248] width 261 height 19
paste input "VCIS009-6B-PA2025"
type input "VCIS009-6B-PA2025"
click at [504, 241] on input "Search" at bounding box center [525, 248] width 43 height 15
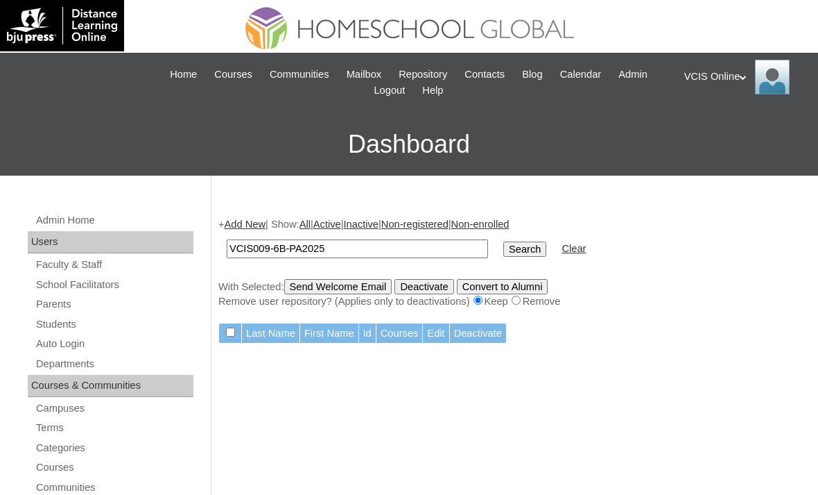
click at [416, 343] on td "Courses" at bounding box center [400, 333] width 46 height 20
click at [413, 336] on td "Courses" at bounding box center [400, 333] width 46 height 20
click at [67, 316] on link "Students" at bounding box center [114, 324] width 159 height 17
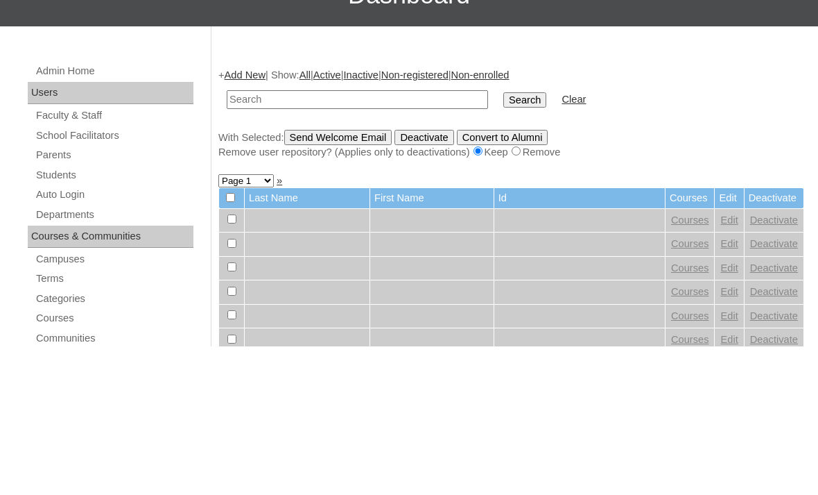
click at [344, 239] on input "text" at bounding box center [357, 248] width 261 height 19
paste input "VCIS009-6B-SA2025"
type input "VCIS009-6B-SA2025"
click at [504, 241] on input "Search" at bounding box center [525, 248] width 43 height 15
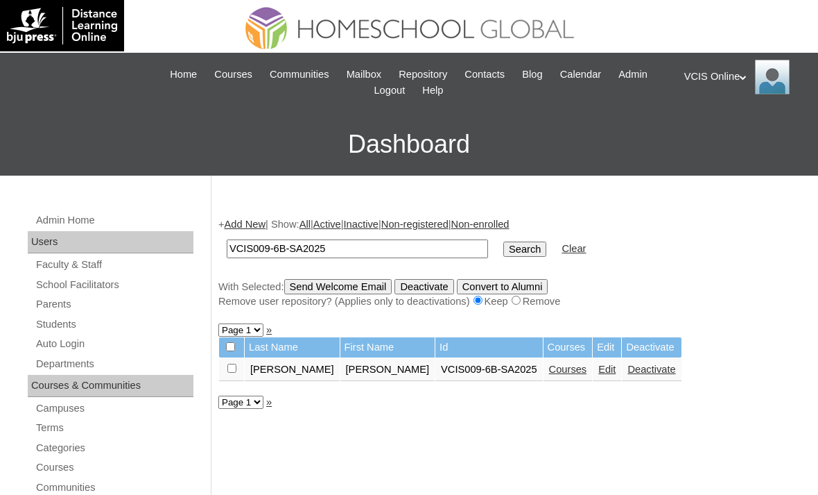
click at [549, 375] on link "Courses" at bounding box center [568, 368] width 38 height 11
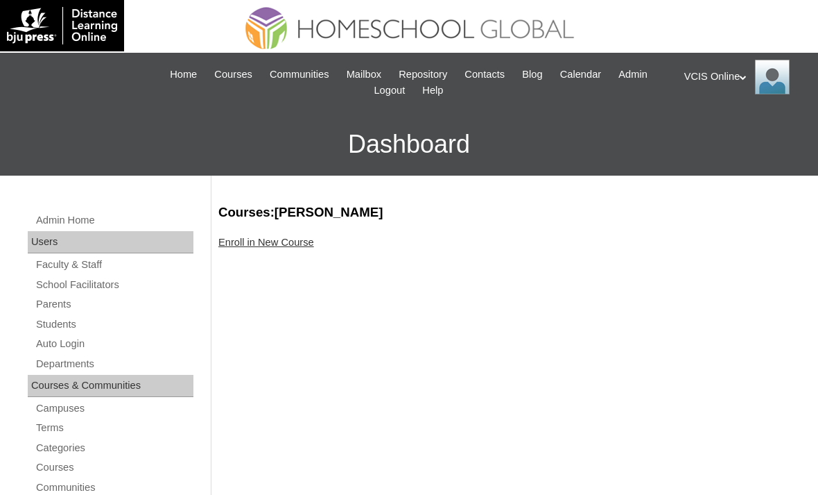
click at [268, 248] on link "Enroll in New Course" at bounding box center [266, 242] width 96 height 11
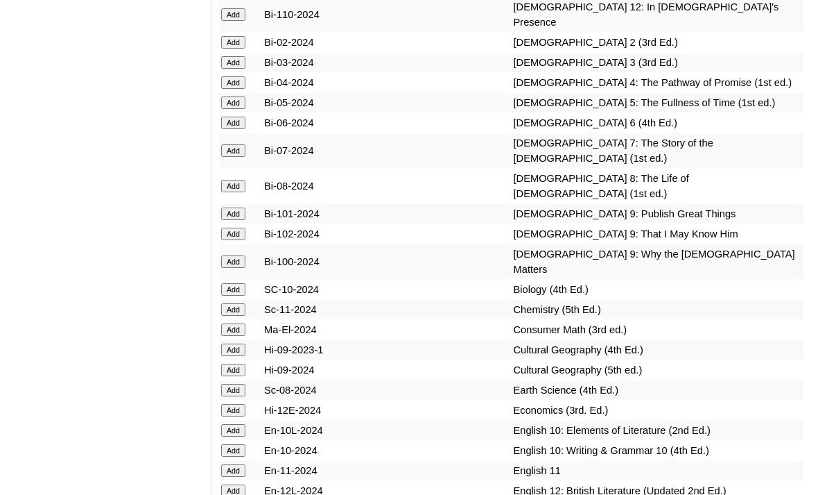
scroll to position [3415, 0]
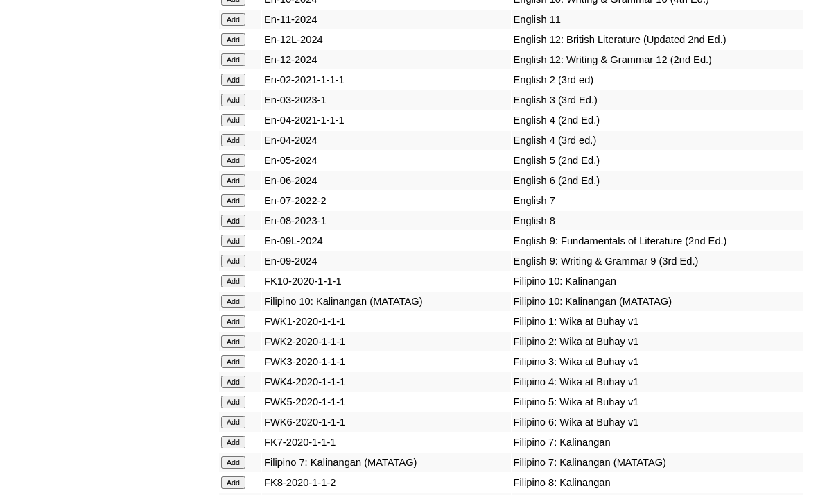
scroll to position [3871, 0]
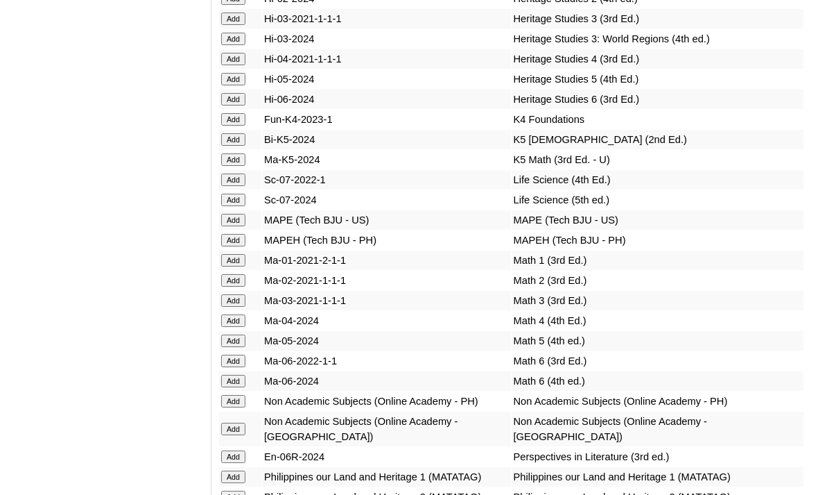
scroll to position [4710, 0]
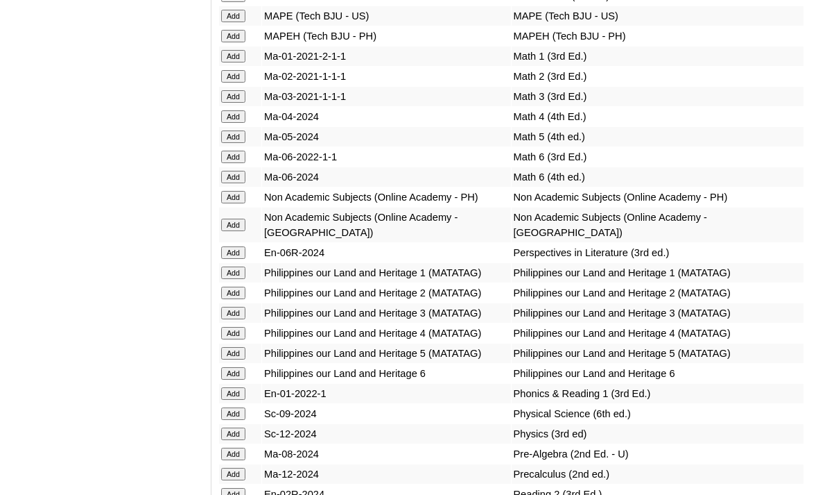
scroll to position [4936, 0]
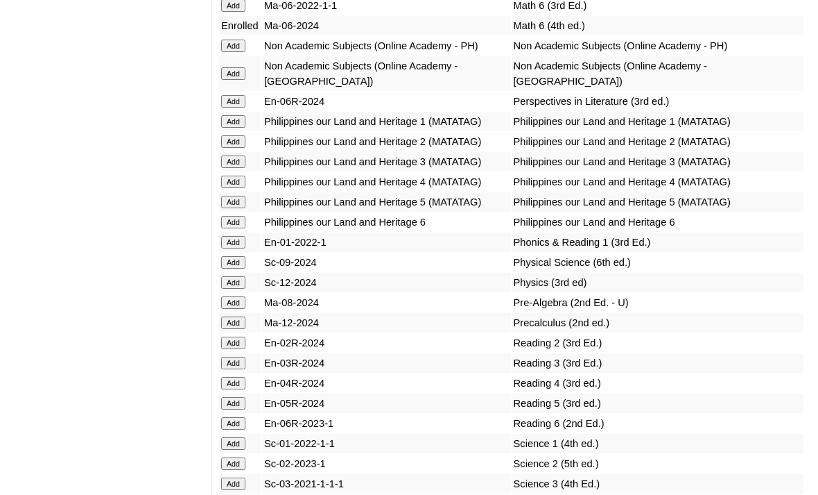
scroll to position [5067, 0]
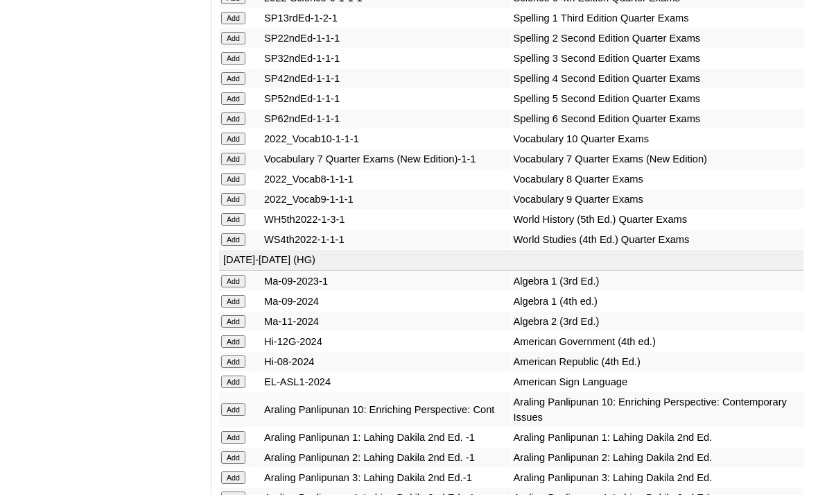
scroll to position [2583, 0]
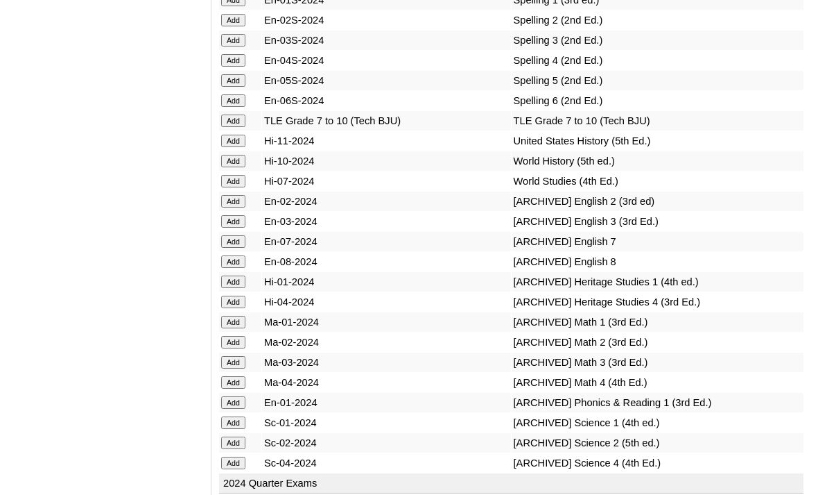
scroll to position [5712, 0]
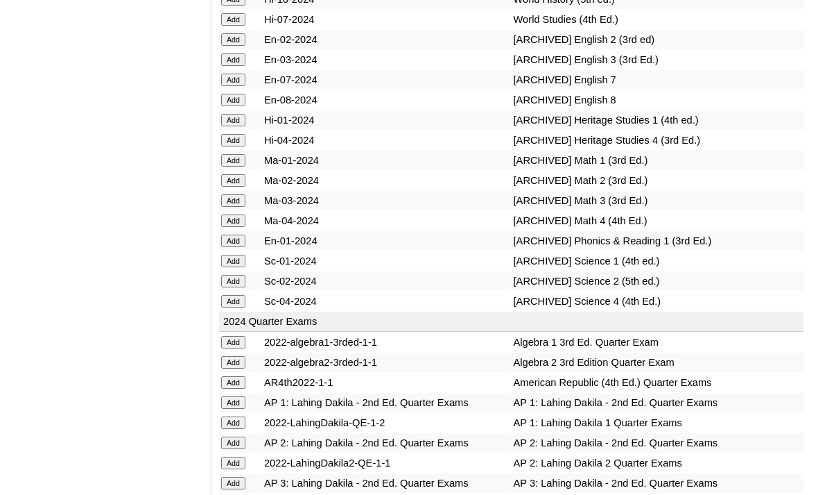
scroll to position [5875, 0]
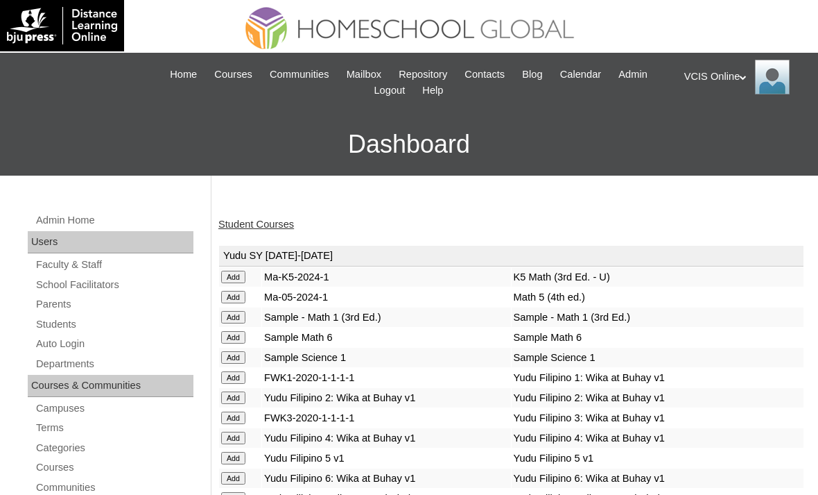
click at [247, 229] on link "Student Courses" at bounding box center [256, 223] width 76 height 11
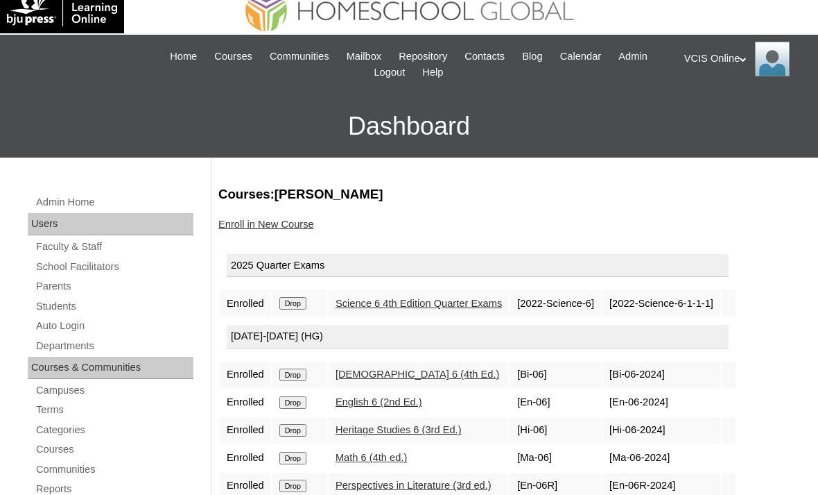
scroll to position [25, 0]
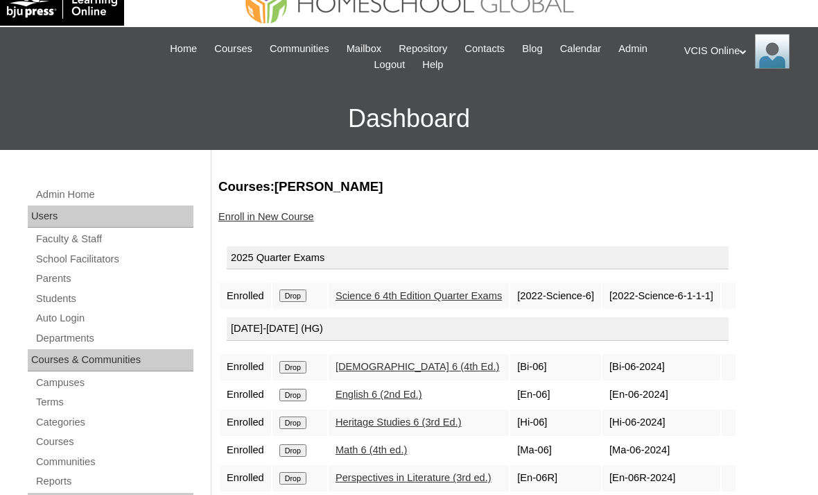
click at [291, 302] on input "Drop" at bounding box center [293, 296] width 27 height 12
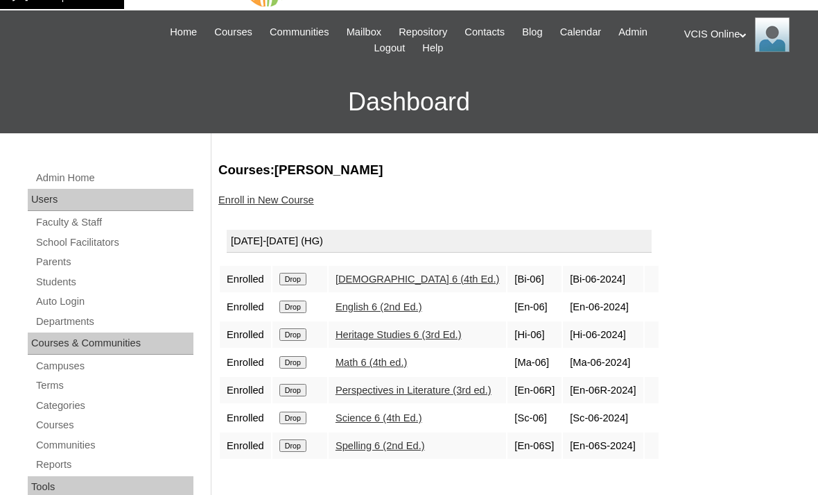
scroll to position [44, 0]
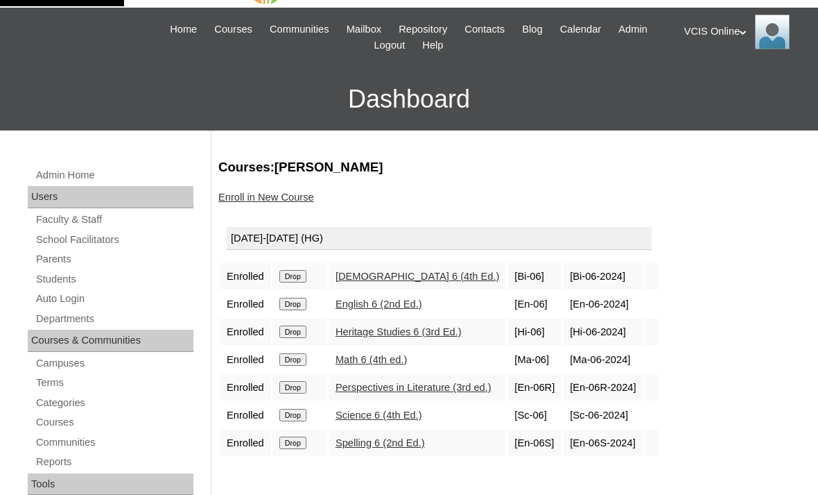
click at [60, 273] on link "Students" at bounding box center [114, 279] width 159 height 17
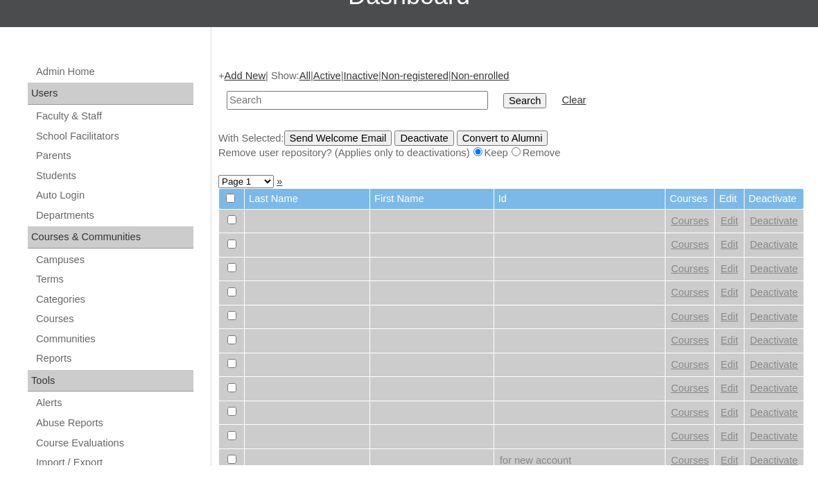
scroll to position [119, 0]
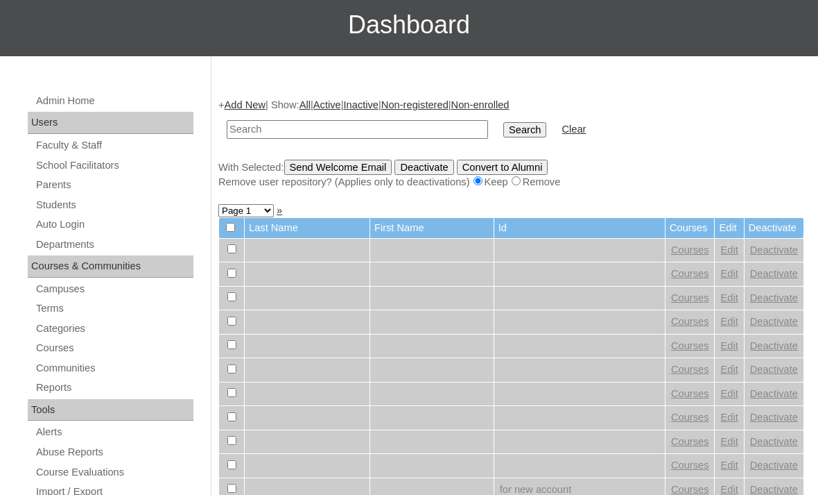
click at [314, 131] on input "text" at bounding box center [357, 129] width 261 height 19
paste input "VCIS0010-6B-SA2025"
type input "VCIS0010-6B-SA2025"
click at [504, 126] on input "Search" at bounding box center [525, 129] width 43 height 15
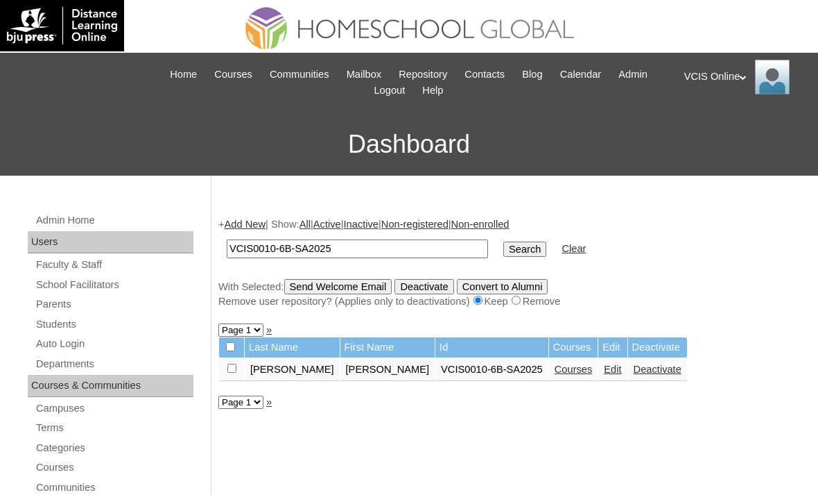
click at [555, 375] on link "Courses" at bounding box center [574, 368] width 38 height 11
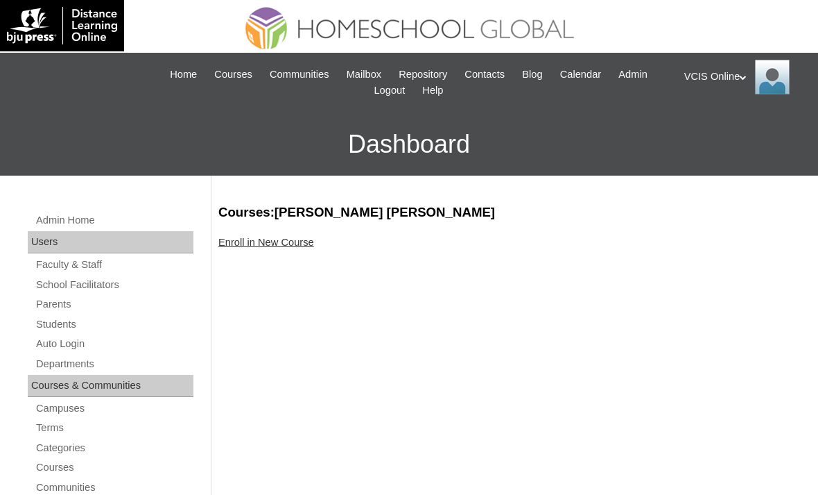
click at [267, 246] on link "Enroll in New Course" at bounding box center [266, 242] width 96 height 11
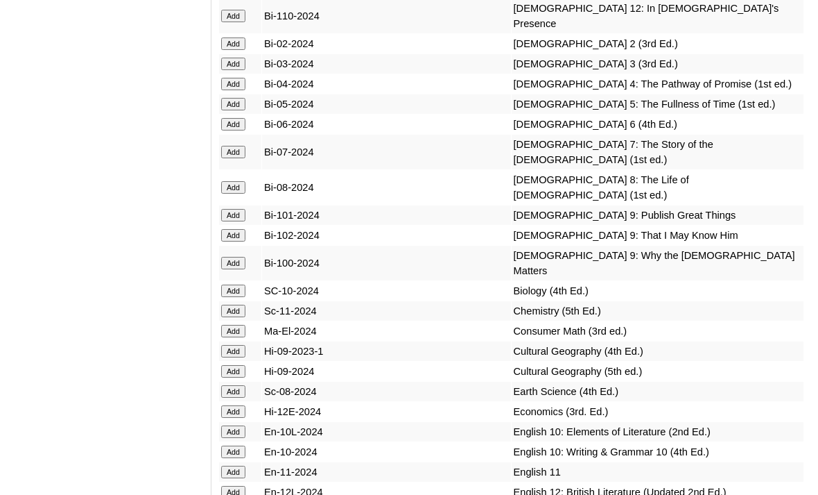
scroll to position [3415, 0]
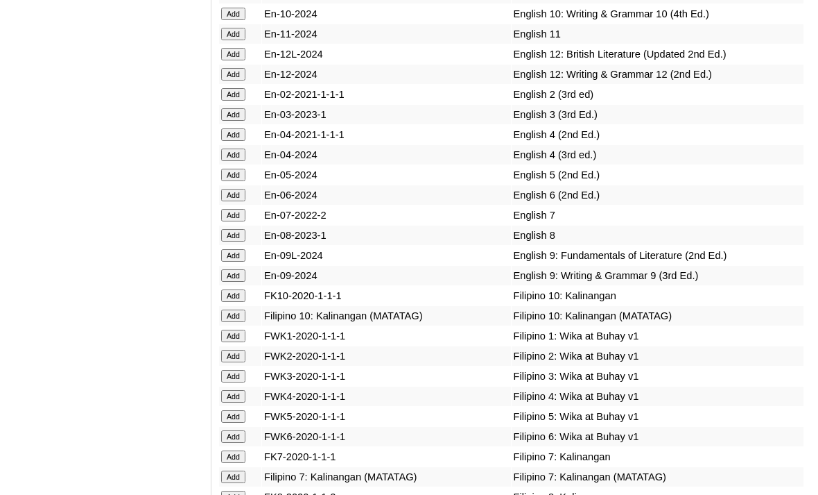
scroll to position [3856, 0]
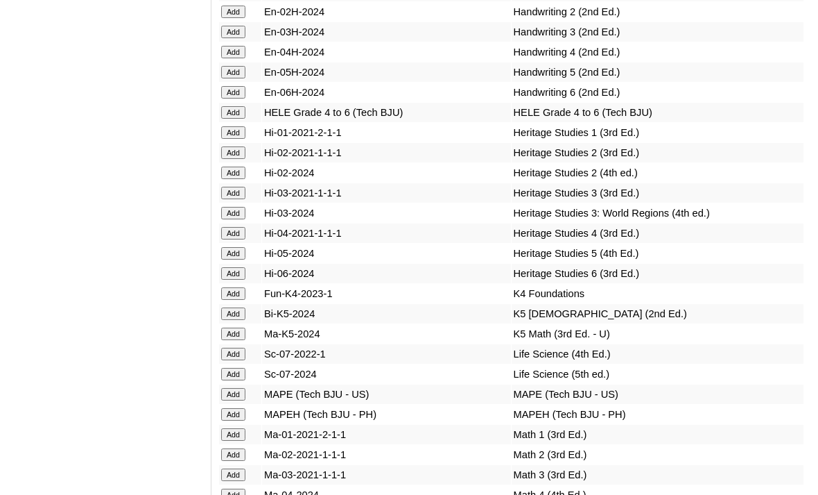
scroll to position [4632, 0]
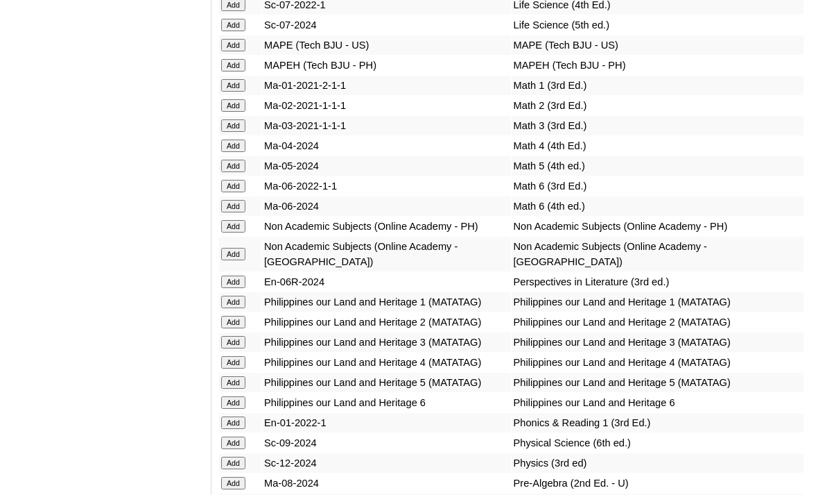
scroll to position [4888, 0]
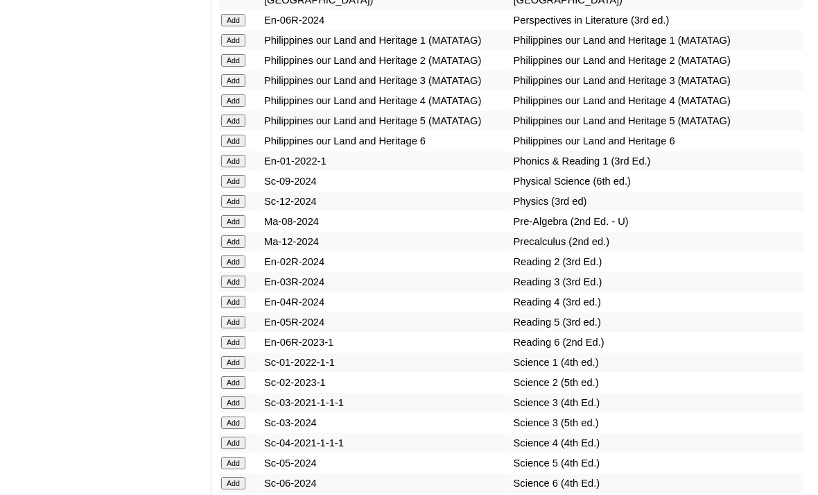
scroll to position [5160, 0]
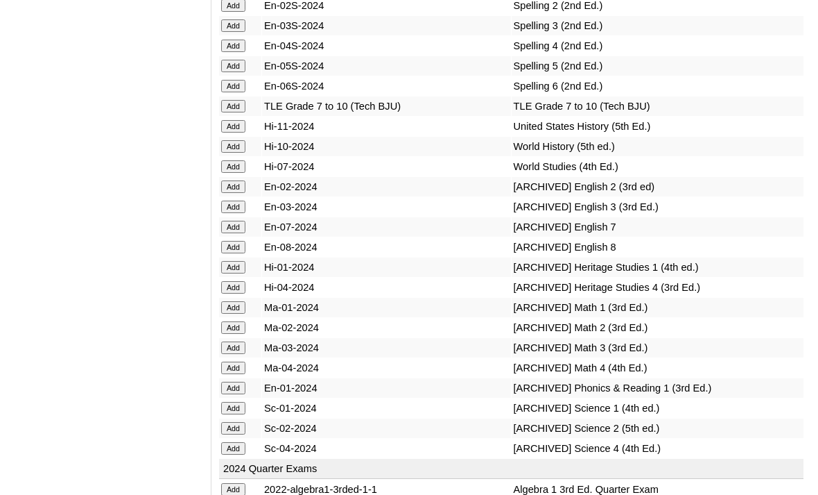
scroll to position [5737, 0]
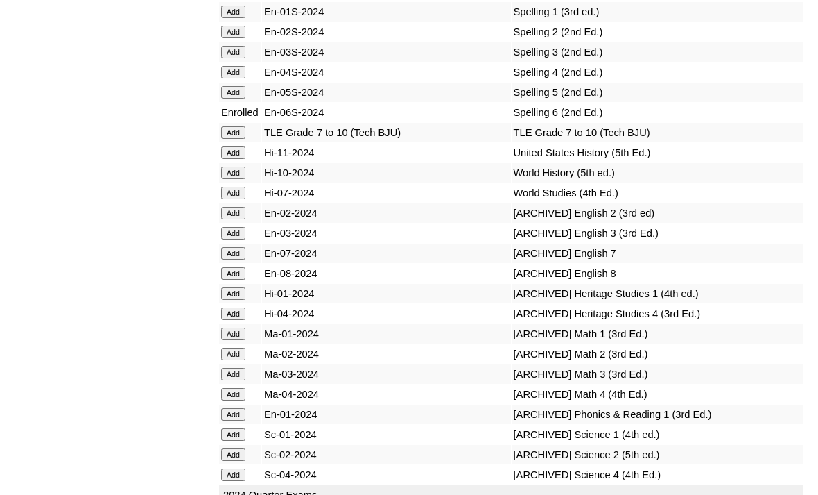
scroll to position [5698, 0]
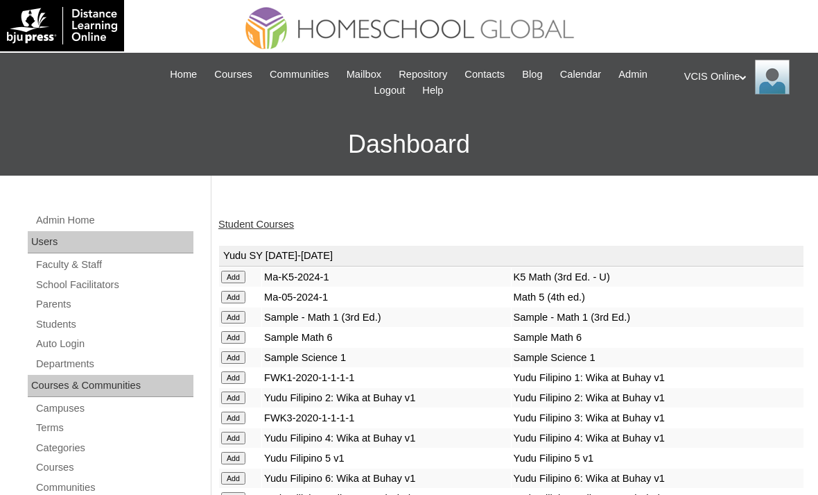
click at [261, 219] on link "Student Courses" at bounding box center [256, 223] width 76 height 11
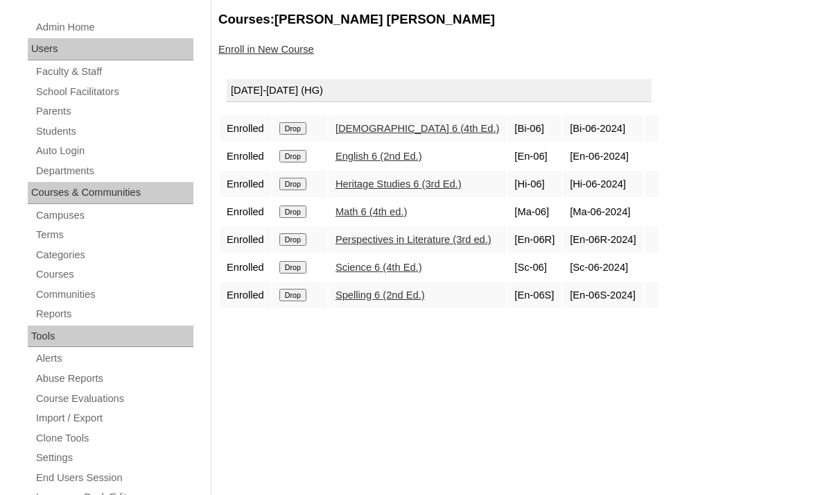
scroll to position [194, 0]
